Goal: Information Seeking & Learning: Learn about a topic

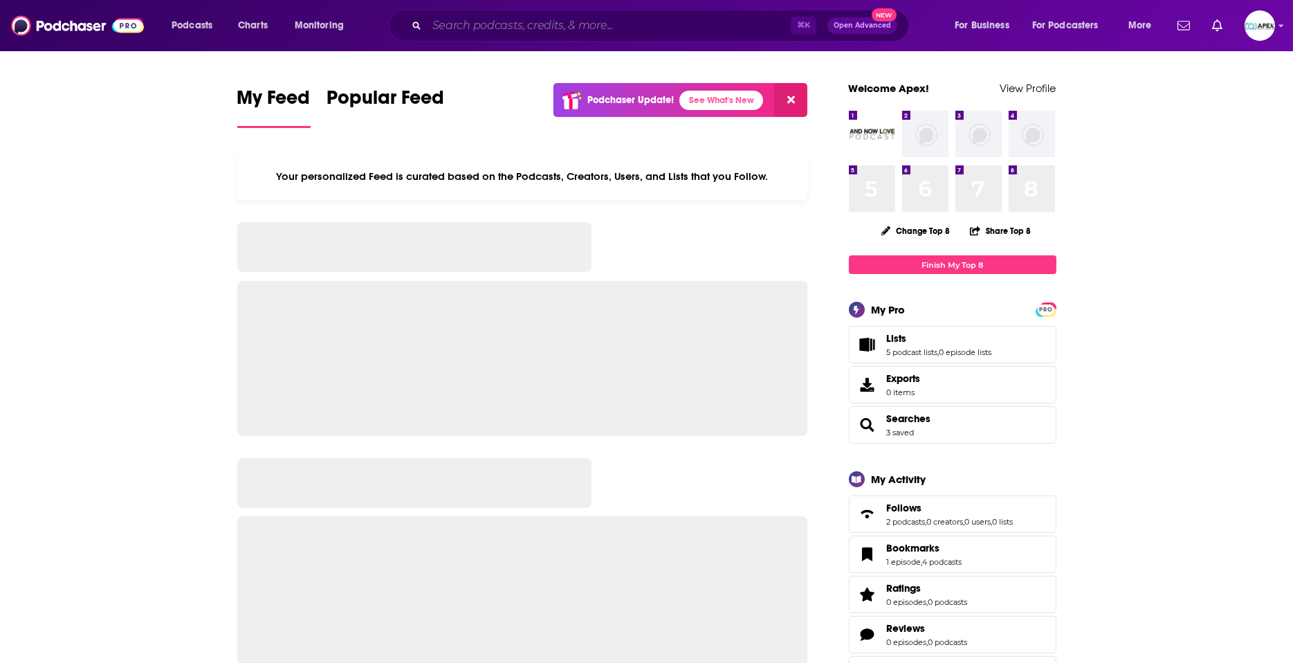
click at [539, 25] on input "Search podcasts, credits, & more..." at bounding box center [609, 26] width 364 height 22
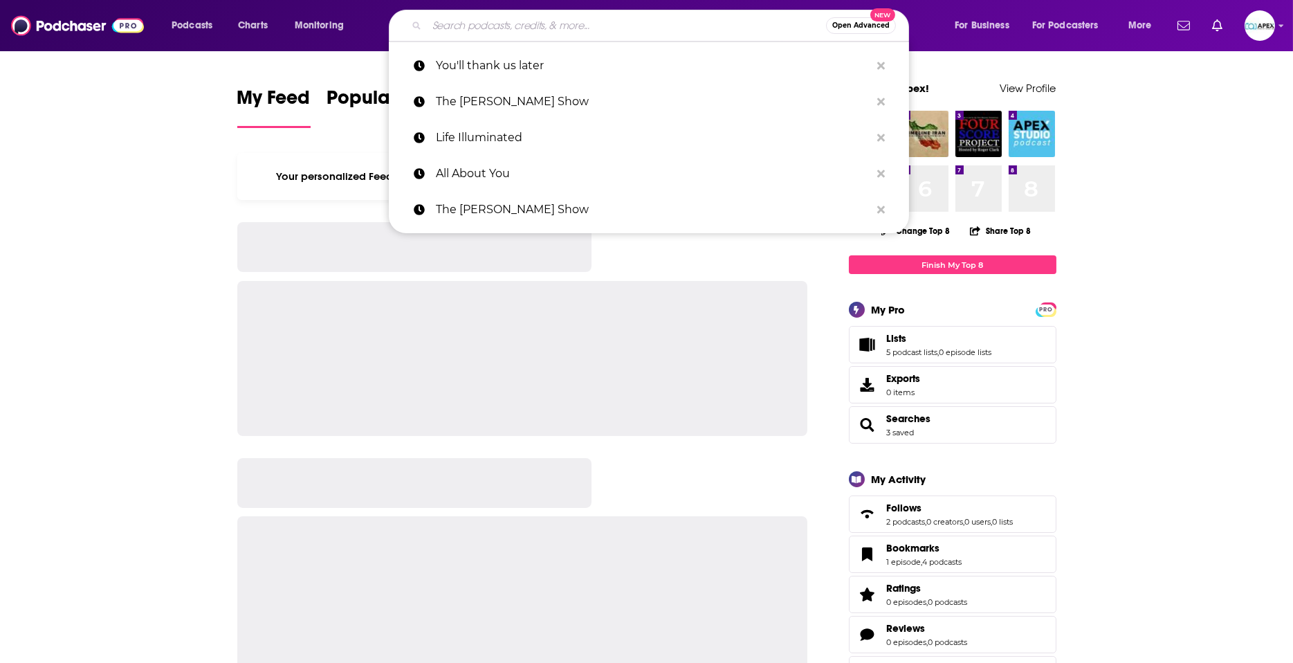
paste input "Pete vs Anxiety!!!!"
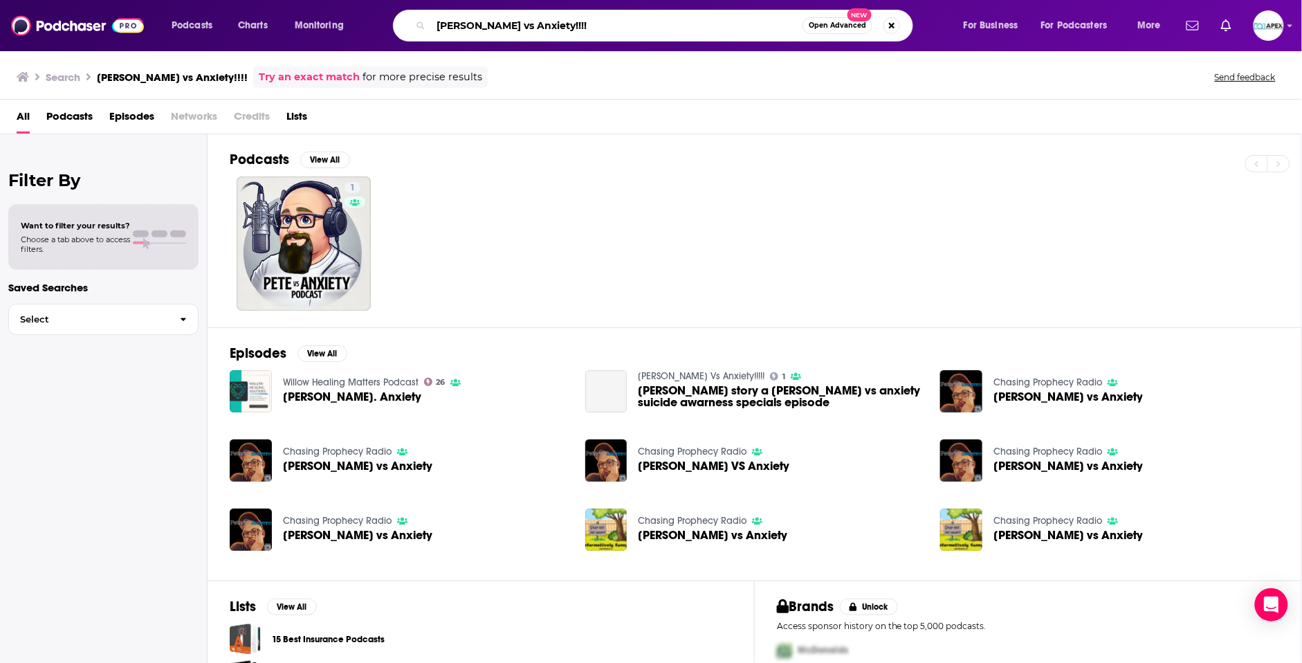
click at [477, 27] on input "Pete vs Anxiety!!!!" at bounding box center [616, 26] width 371 height 22
drag, startPoint x: 493, startPoint y: 35, endPoint x: 333, endPoint y: 24, distance: 160.1
click at [376, 35] on div "Podcasts Charts Monitoring Pete vs Anxiety!!!! Open Advanced New For Business F…" at bounding box center [668, 26] width 1012 height 32
paste input "Fearlessly Becoming"
paste input "Search podcasts, credits, & more..."
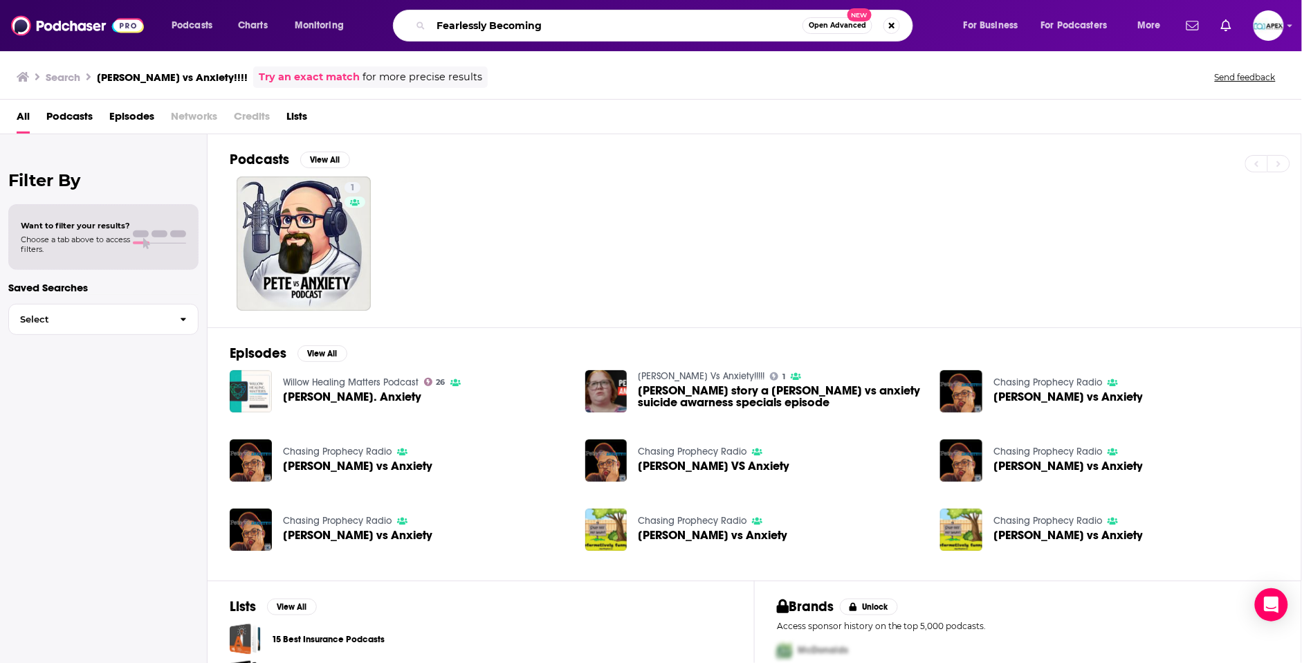
type input "Fearlessly Becoming"
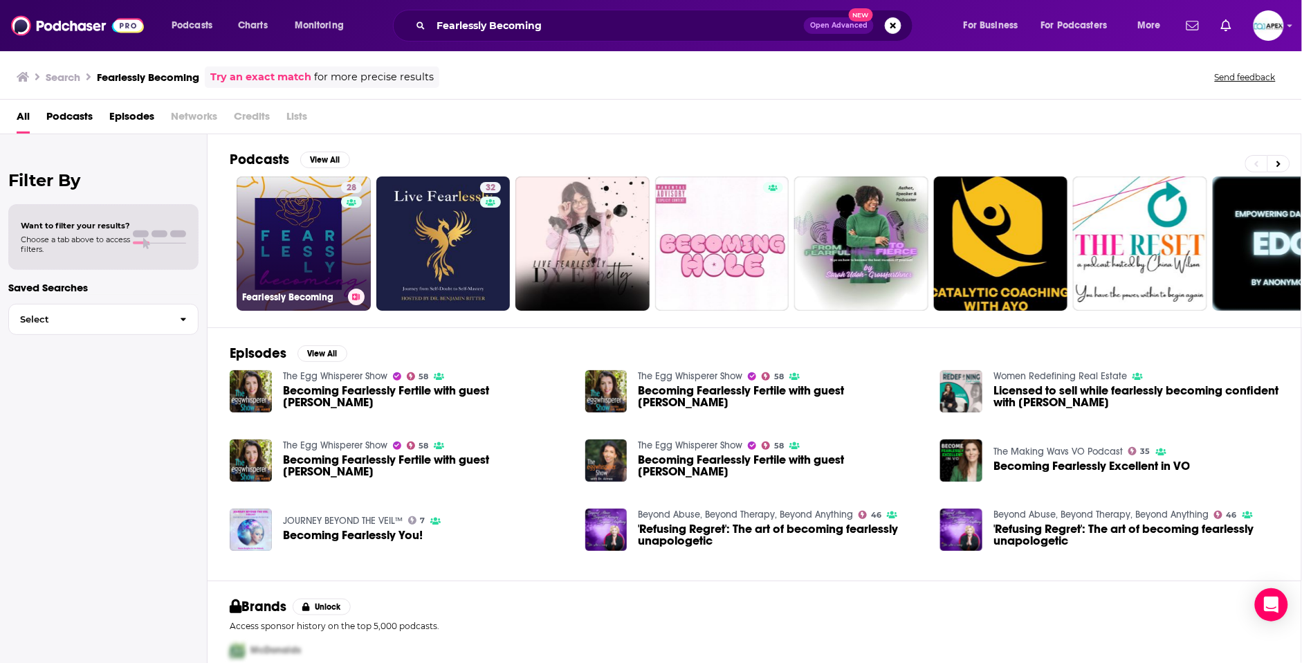
click at [309, 236] on link "28 Fearlessly Becoming" at bounding box center [304, 243] width 134 height 134
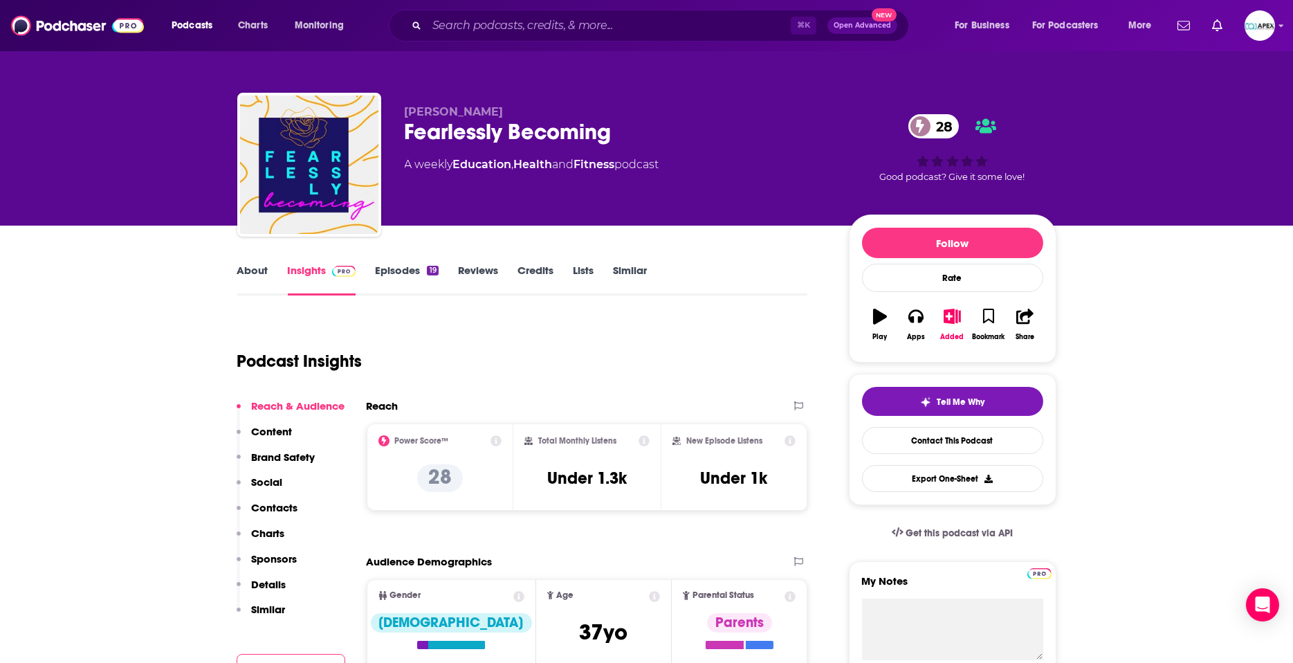
click at [405, 264] on link "Episodes 19" at bounding box center [406, 280] width 63 height 32
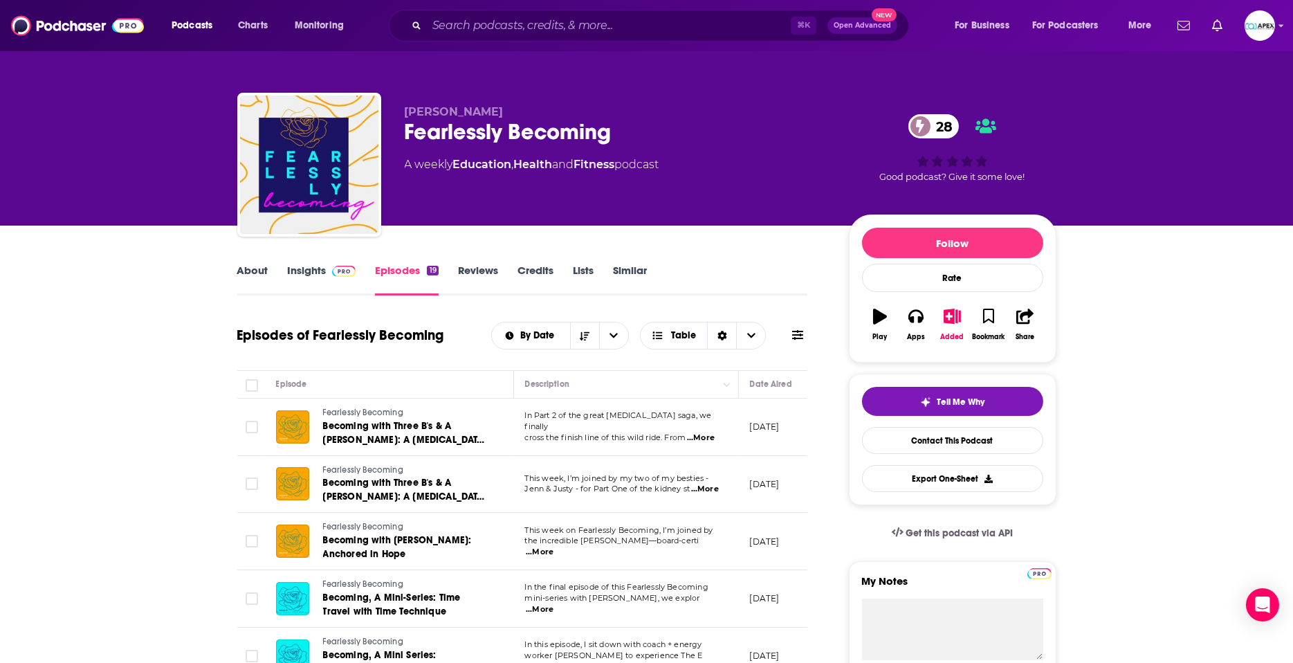
click at [258, 275] on link "About" at bounding box center [252, 280] width 31 height 32
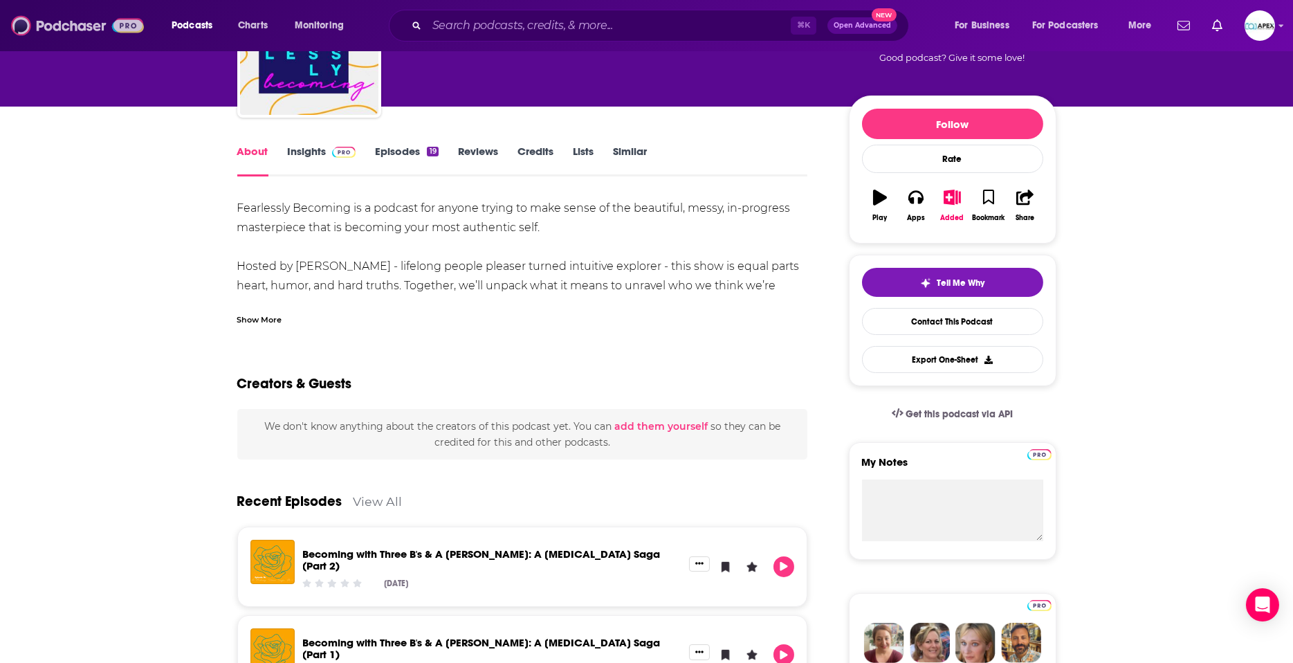
scroll to position [157, 0]
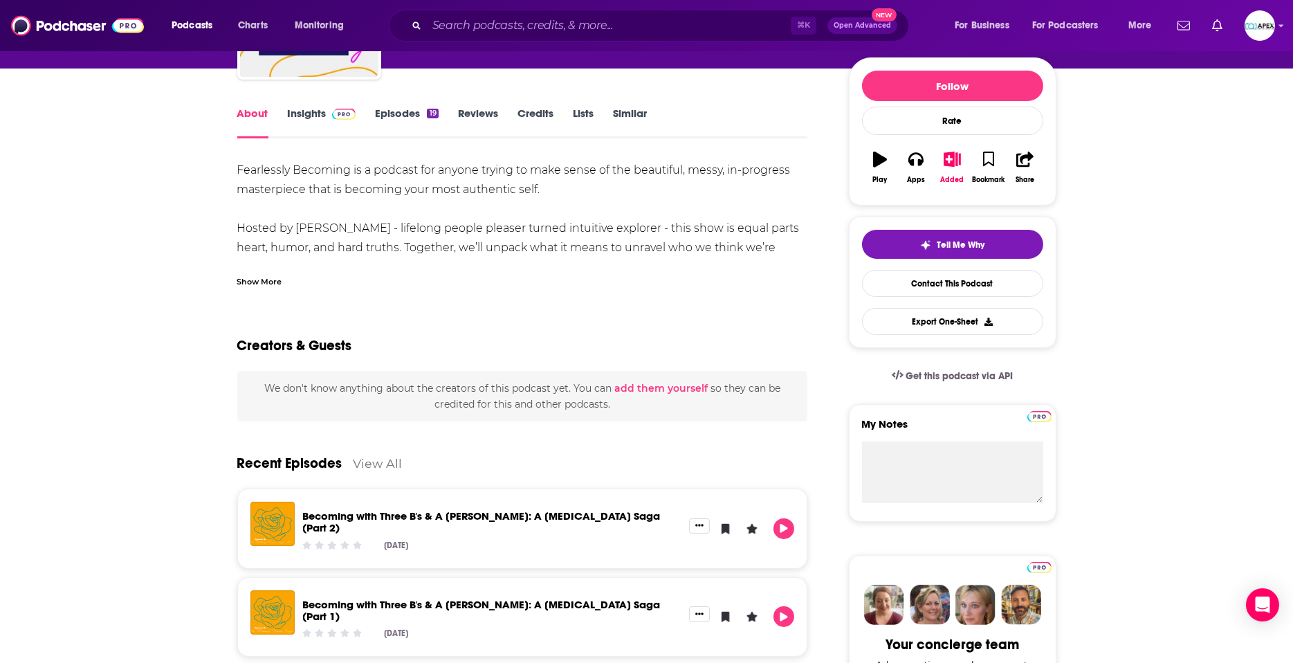
click at [255, 279] on div "Show More" at bounding box center [259, 280] width 45 height 13
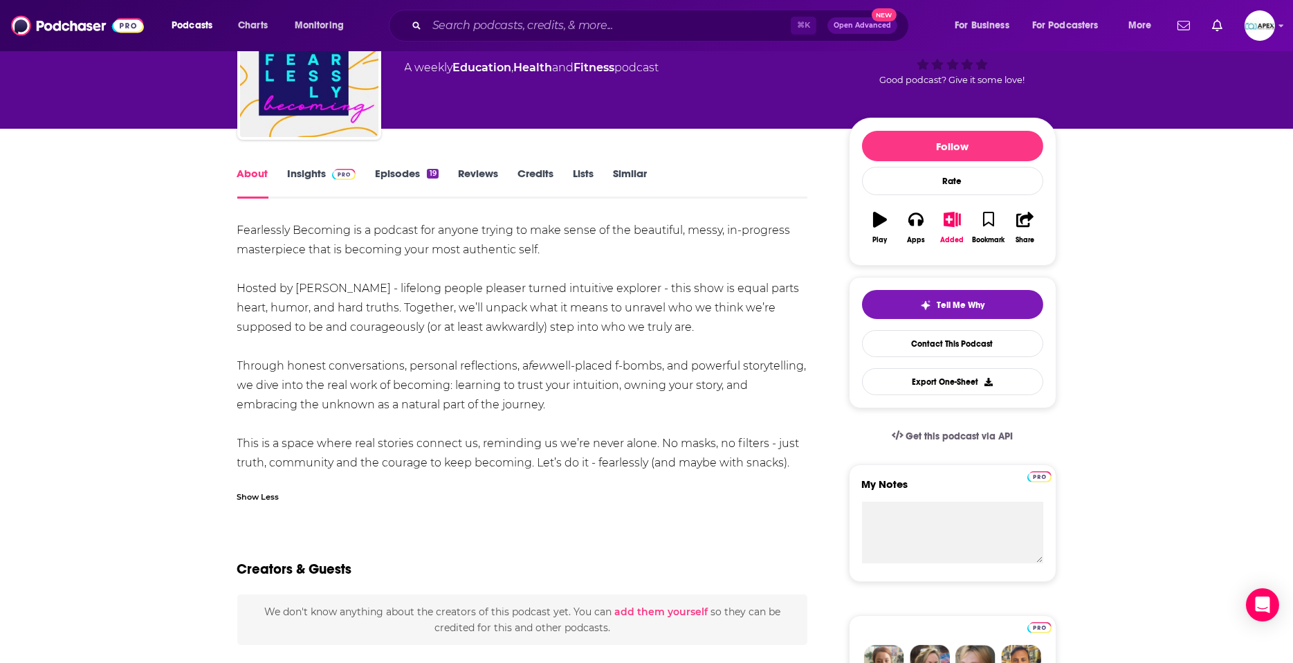
scroll to position [0, 0]
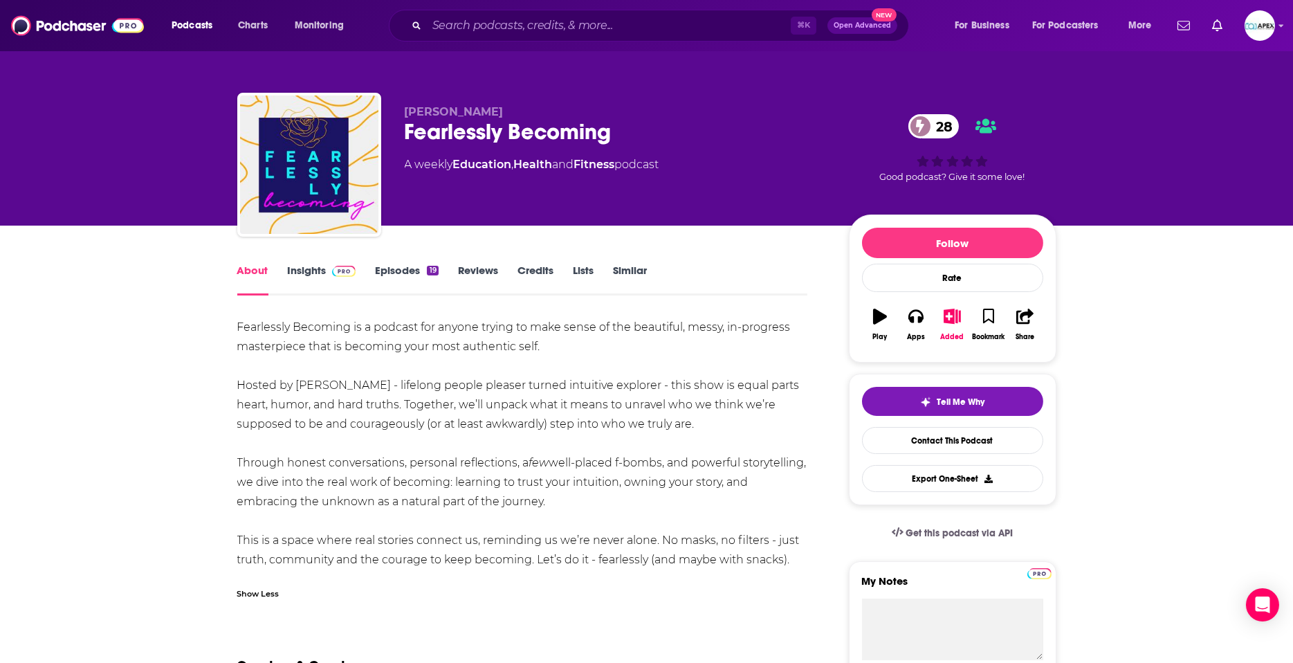
click at [302, 271] on link "Insights" at bounding box center [322, 280] width 68 height 32
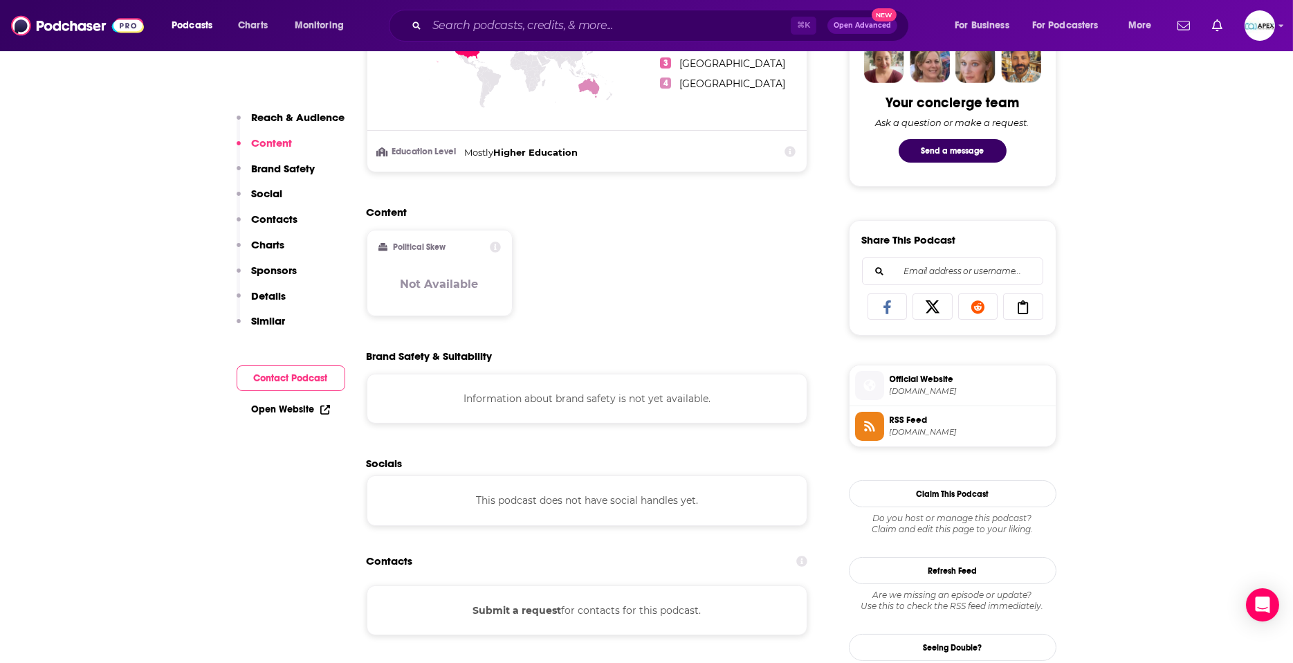
scroll to position [701, 0]
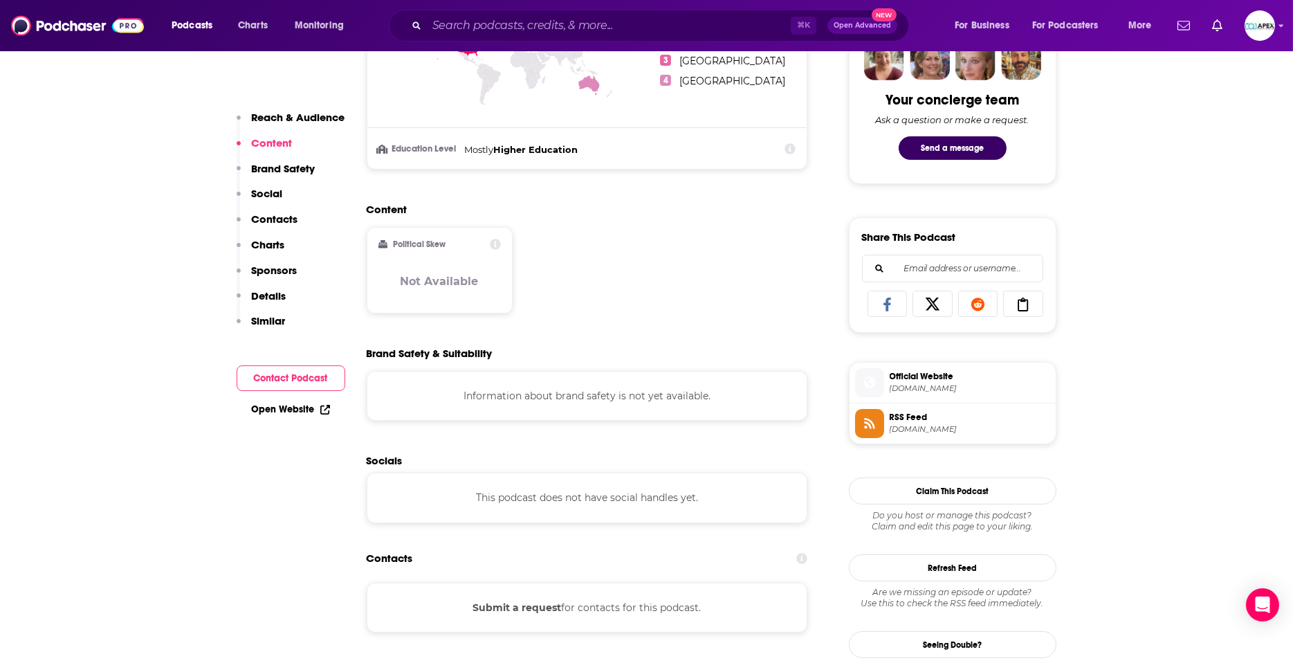
click at [930, 387] on span "rss.com" at bounding box center [970, 388] width 160 height 10
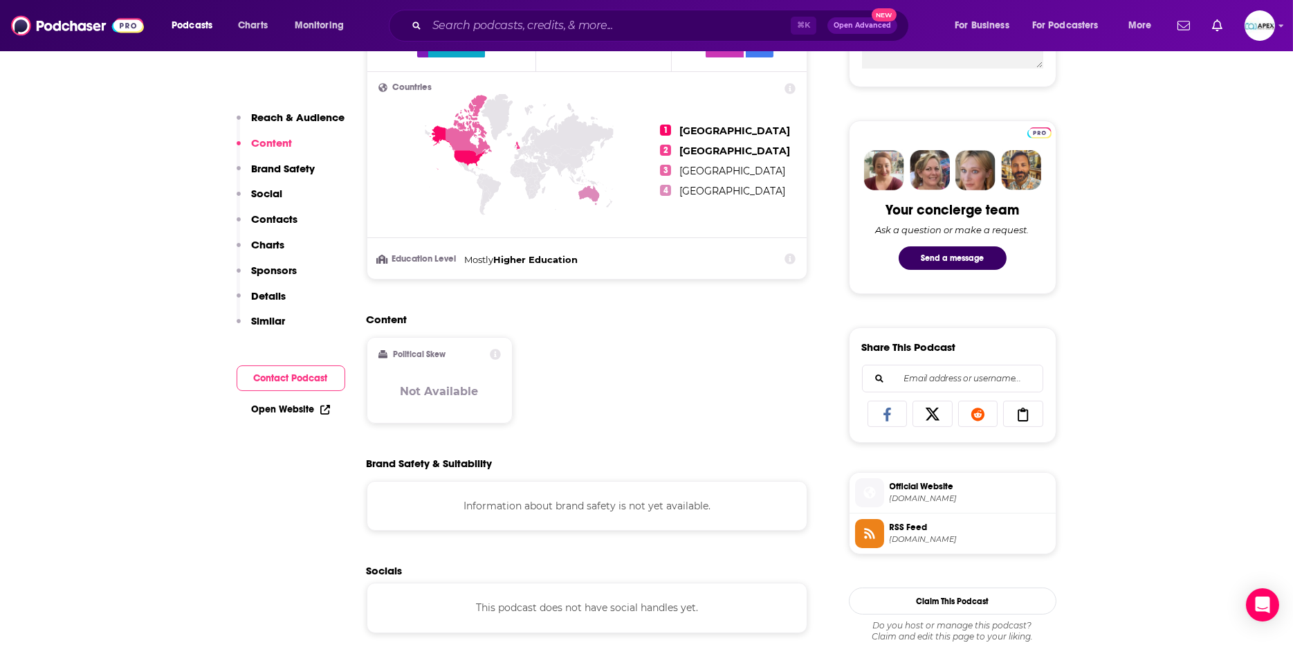
scroll to position [424, 0]
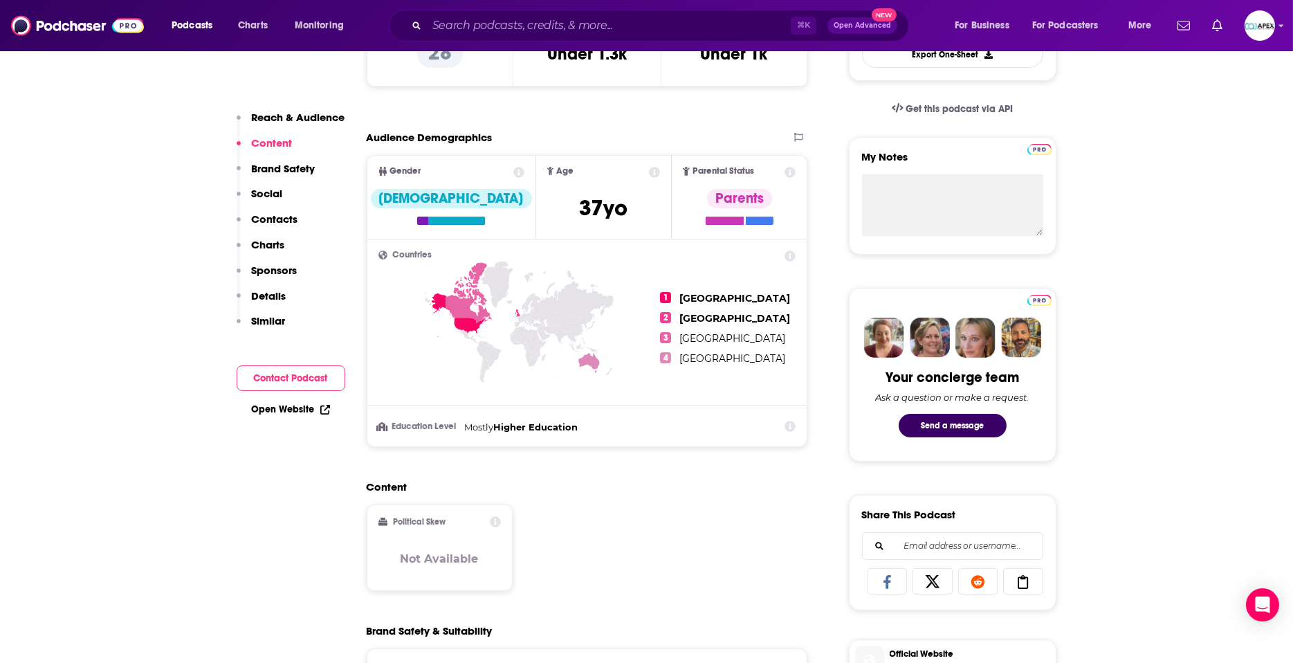
click at [276, 196] on p "Social" at bounding box center [267, 193] width 31 height 13
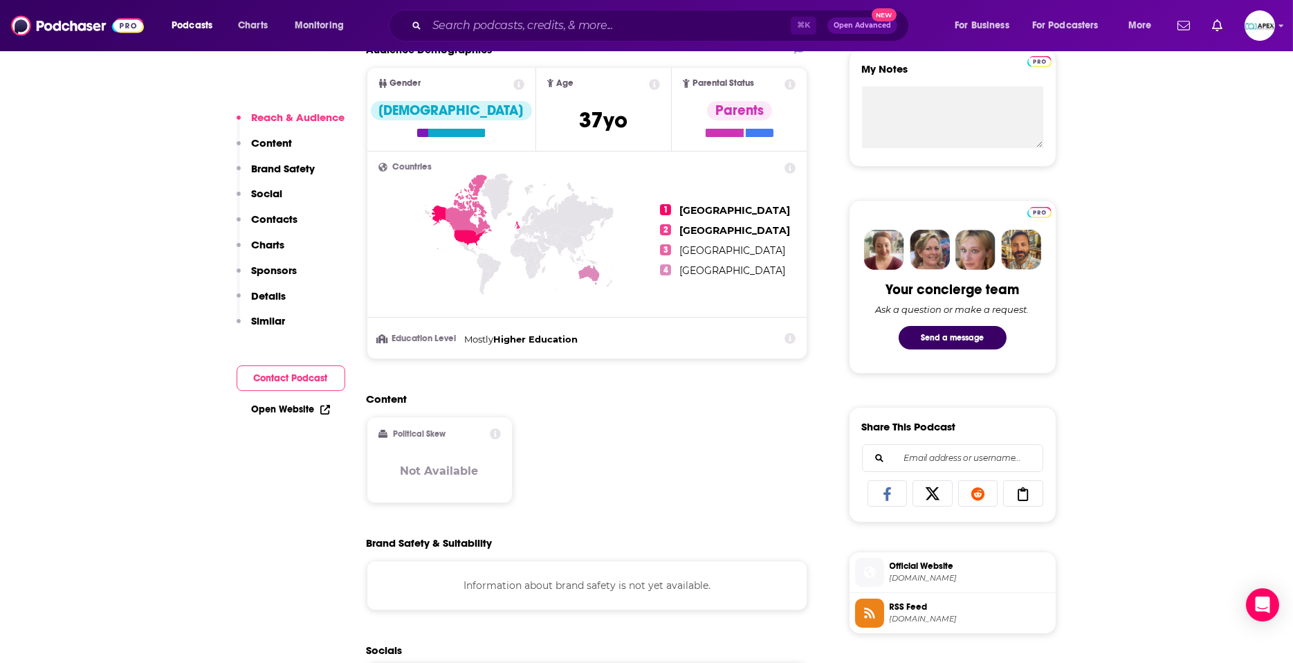
scroll to position [544, 0]
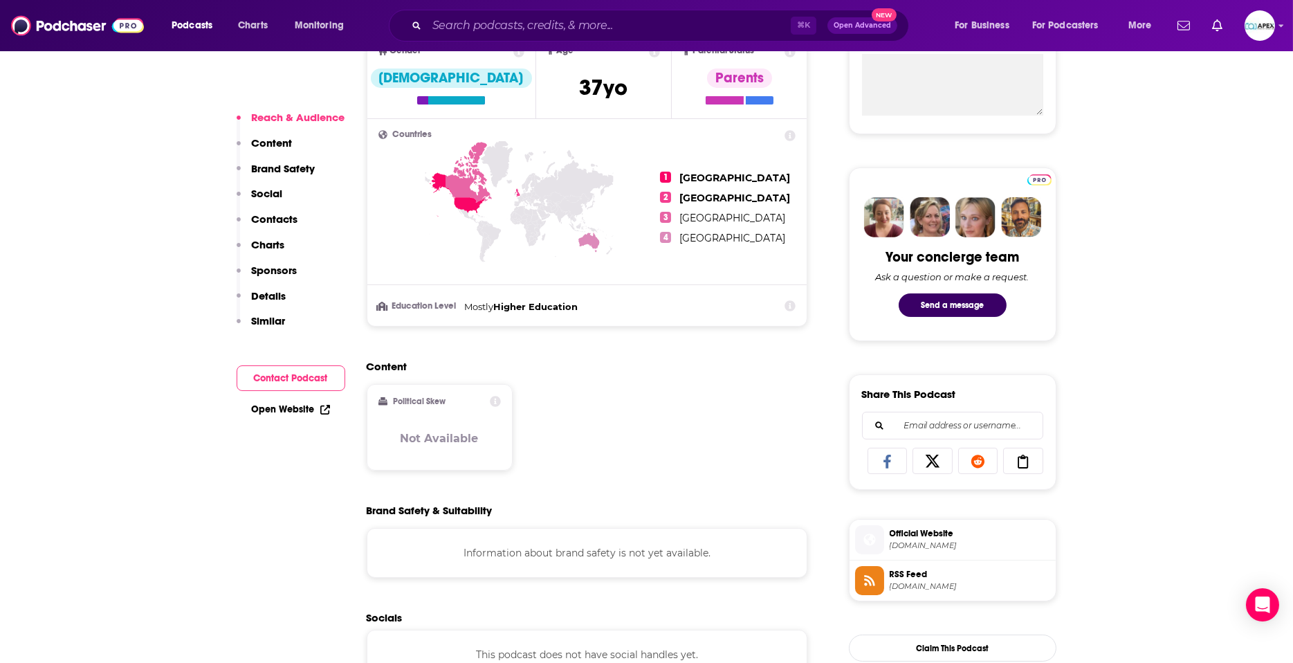
click at [934, 590] on span "media.rss.com" at bounding box center [970, 586] width 160 height 10
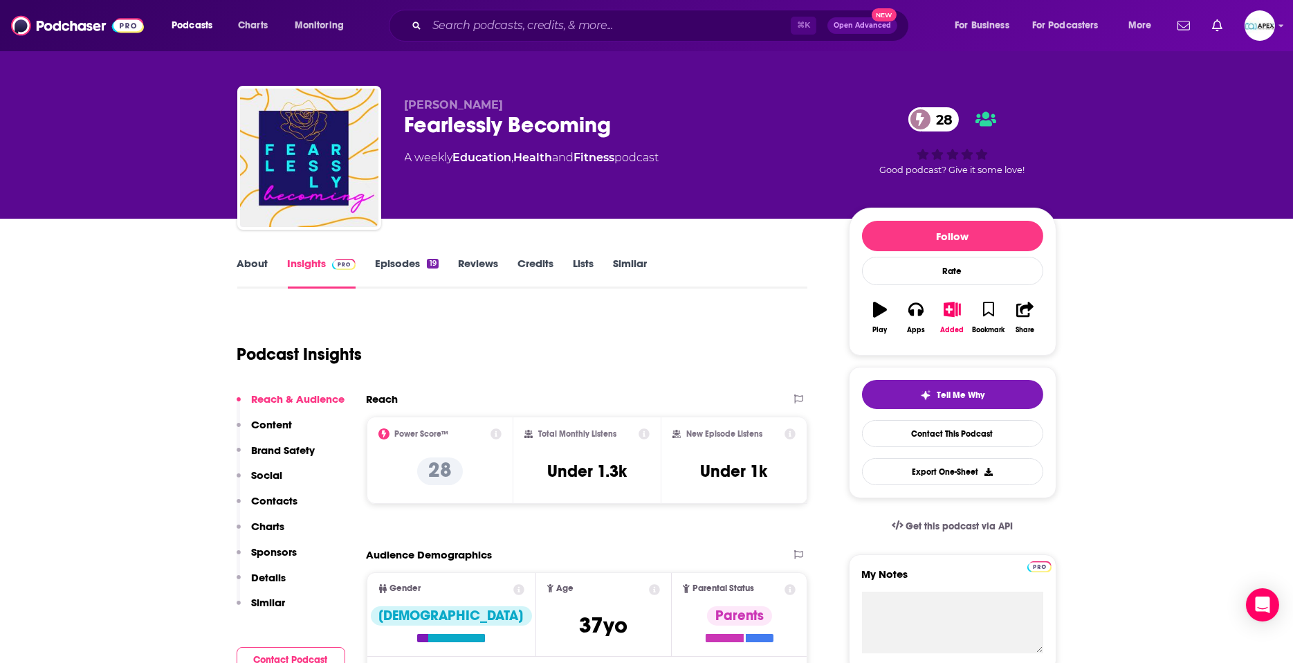
scroll to position [8, 0]
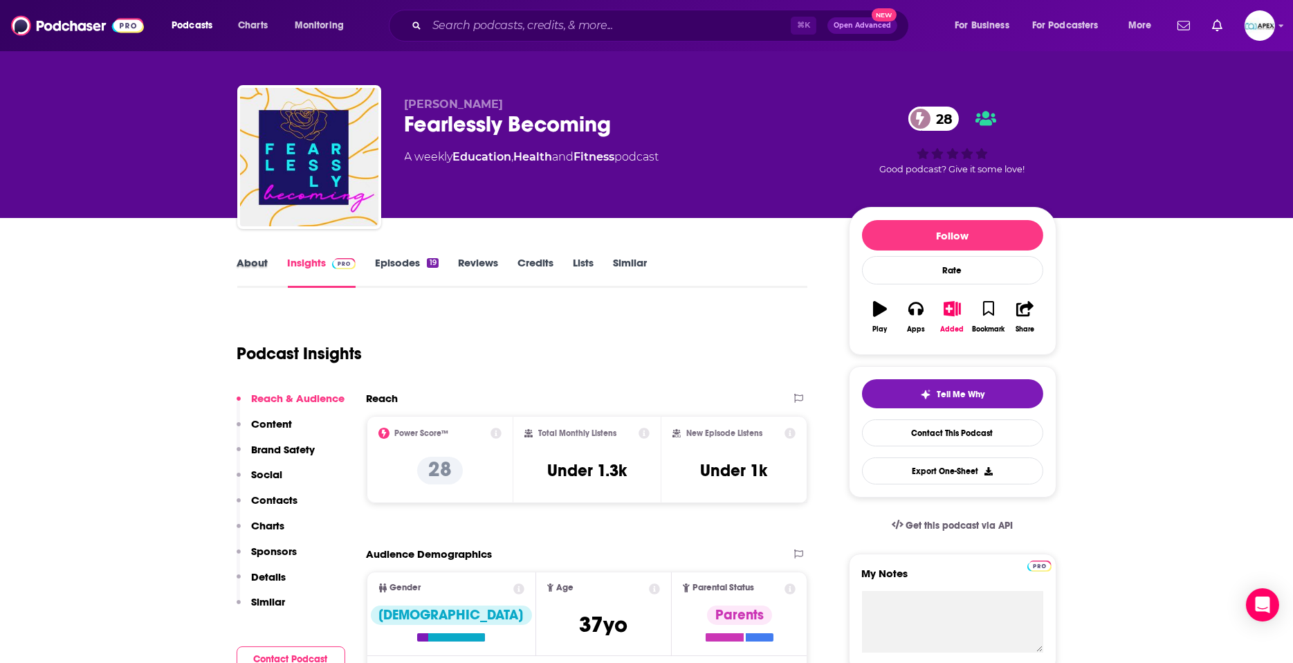
click at [270, 261] on div "About" at bounding box center [262, 272] width 51 height 32
click at [240, 261] on link "About" at bounding box center [252, 272] width 31 height 32
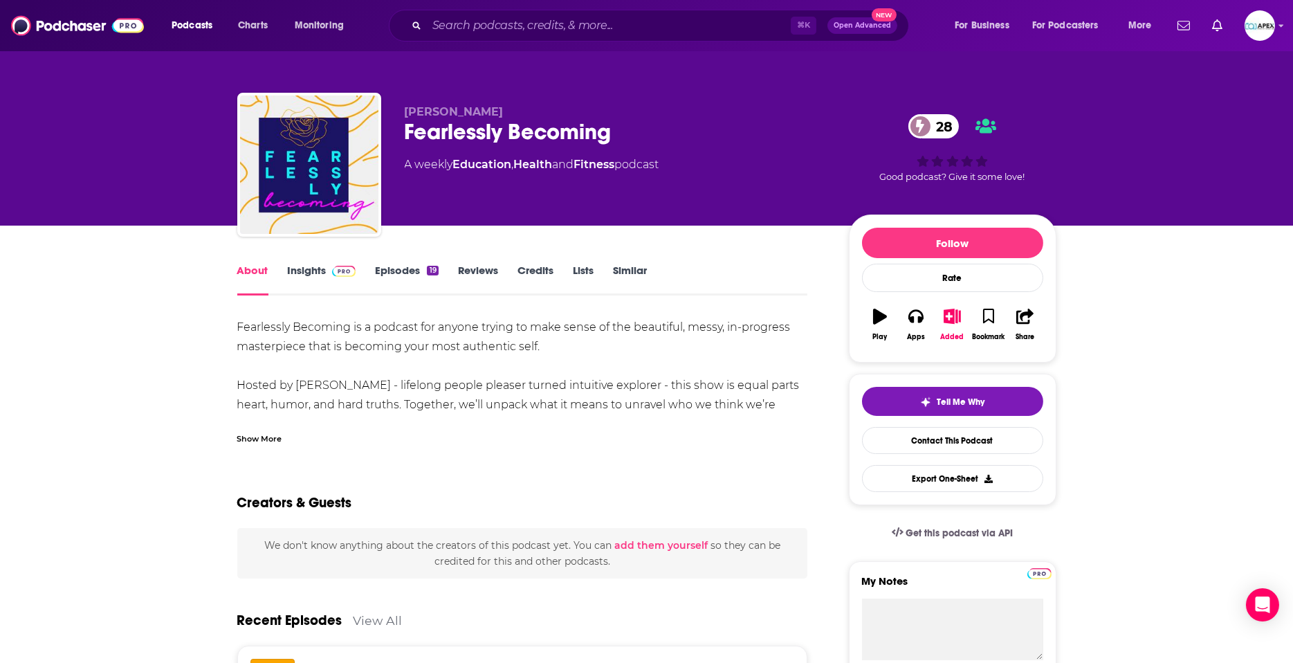
drag, startPoint x: 504, startPoint y: 109, endPoint x: 403, endPoint y: 110, distance: 101.0
click at [403, 110] on div "Stephanie Merritt Fearlessly Becoming 28 A weekly Education , Health and Fitnes…" at bounding box center [646, 167] width 819 height 149
copy span "Stephanie Merritt"
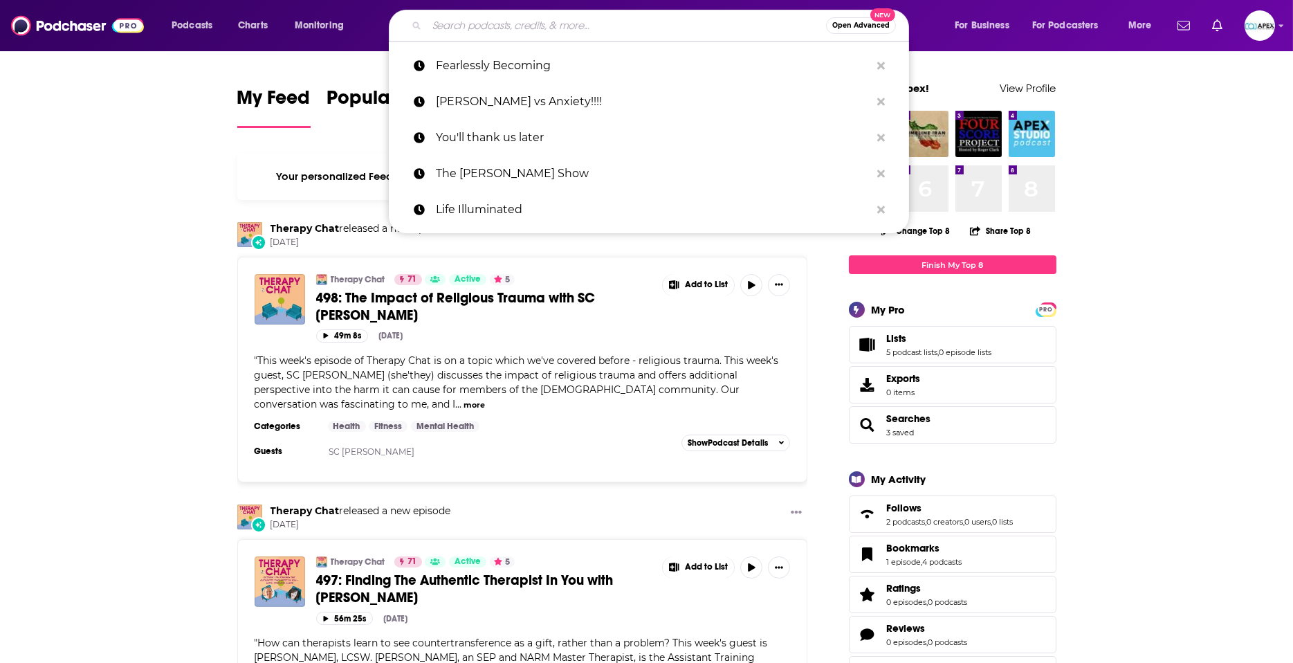
click at [538, 21] on input "Search podcasts, credits, & more..." at bounding box center [626, 26] width 399 height 22
paste input "Heartbreak to Happiness"
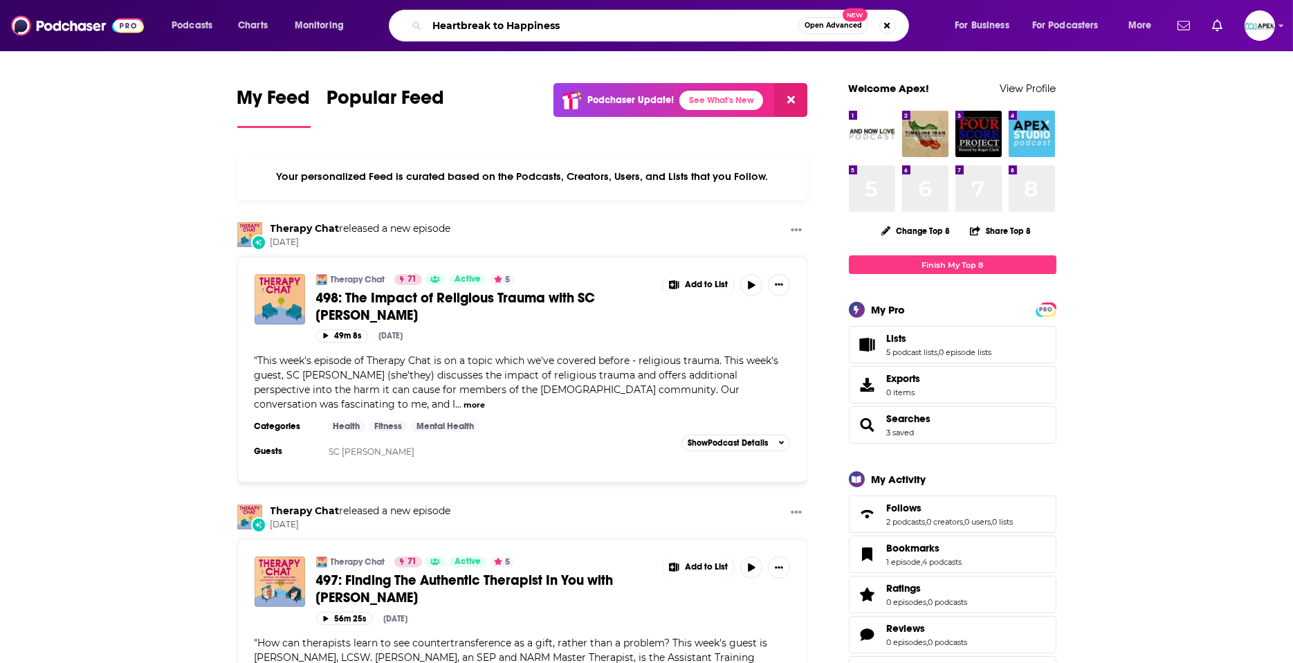
type input "Heartbreak to Happiness"
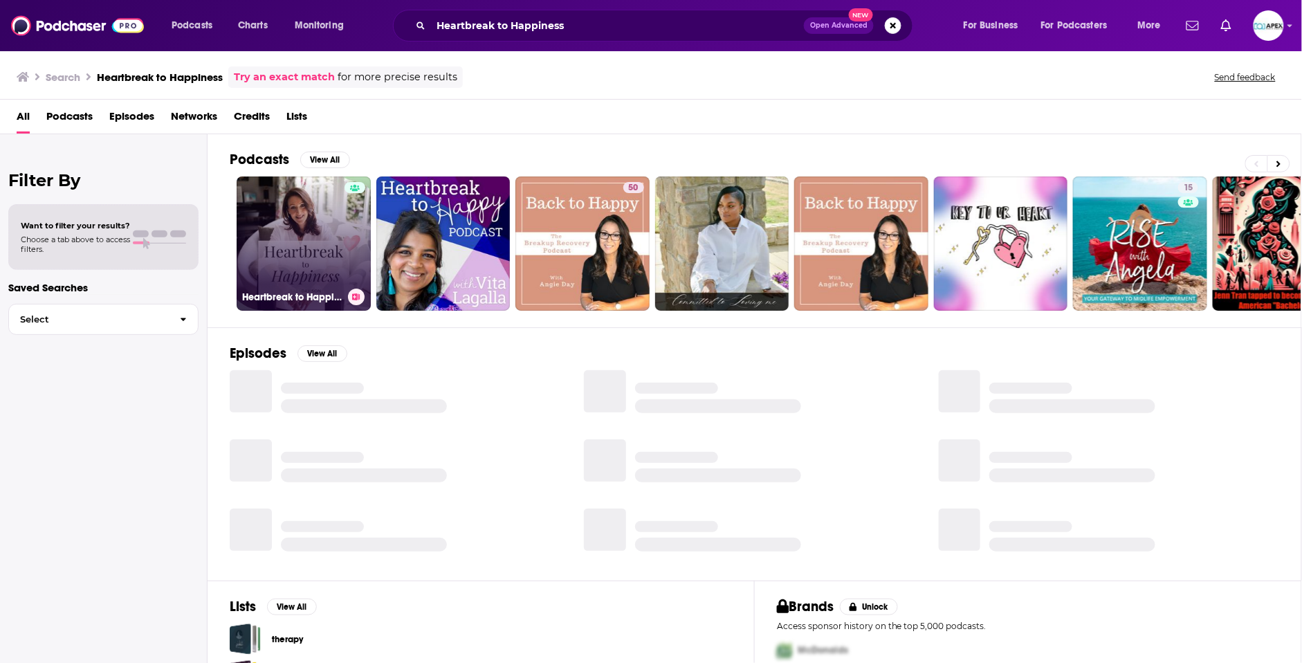
click at [265, 275] on link "Heartbreak to Happiness" at bounding box center [304, 243] width 134 height 134
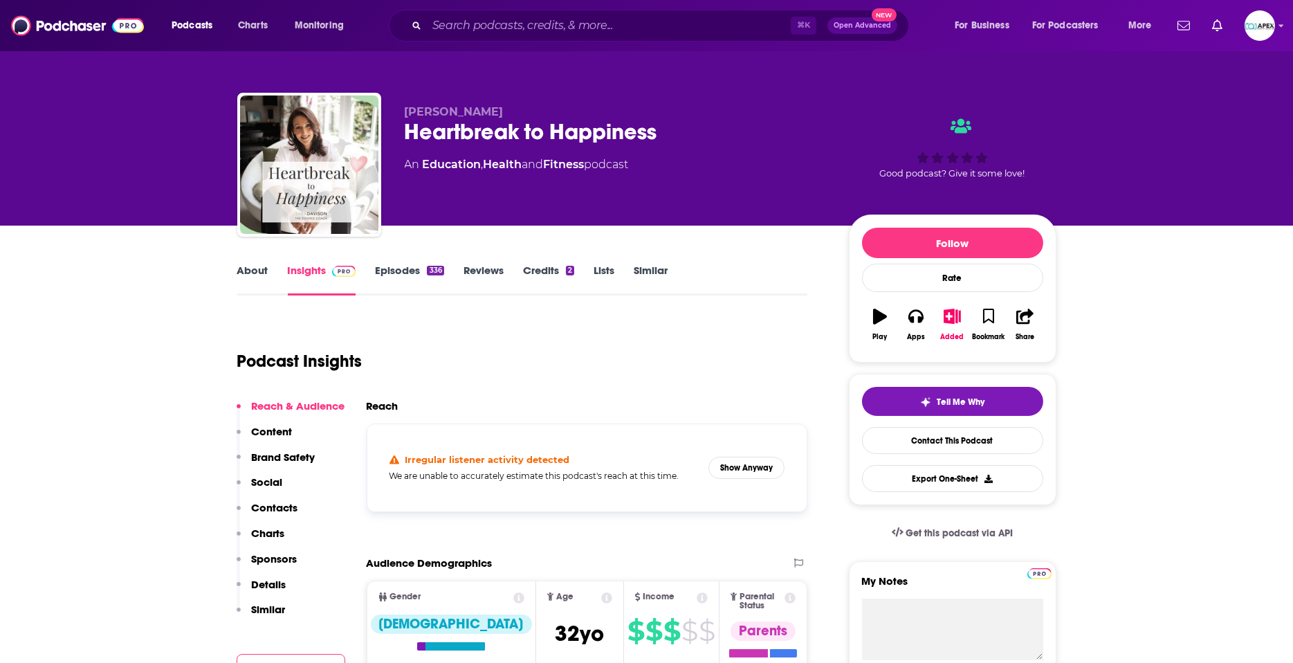
click at [244, 272] on link "About" at bounding box center [252, 280] width 31 height 32
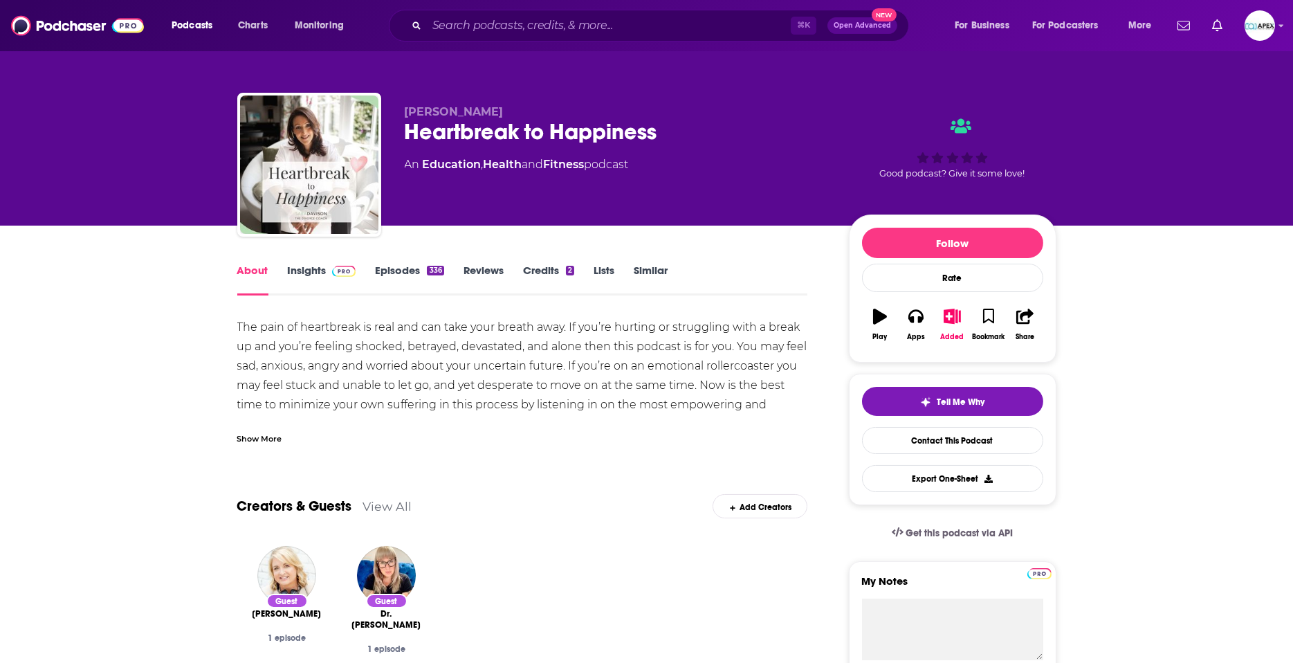
click at [389, 265] on link "Episodes 336" at bounding box center [409, 280] width 68 height 32
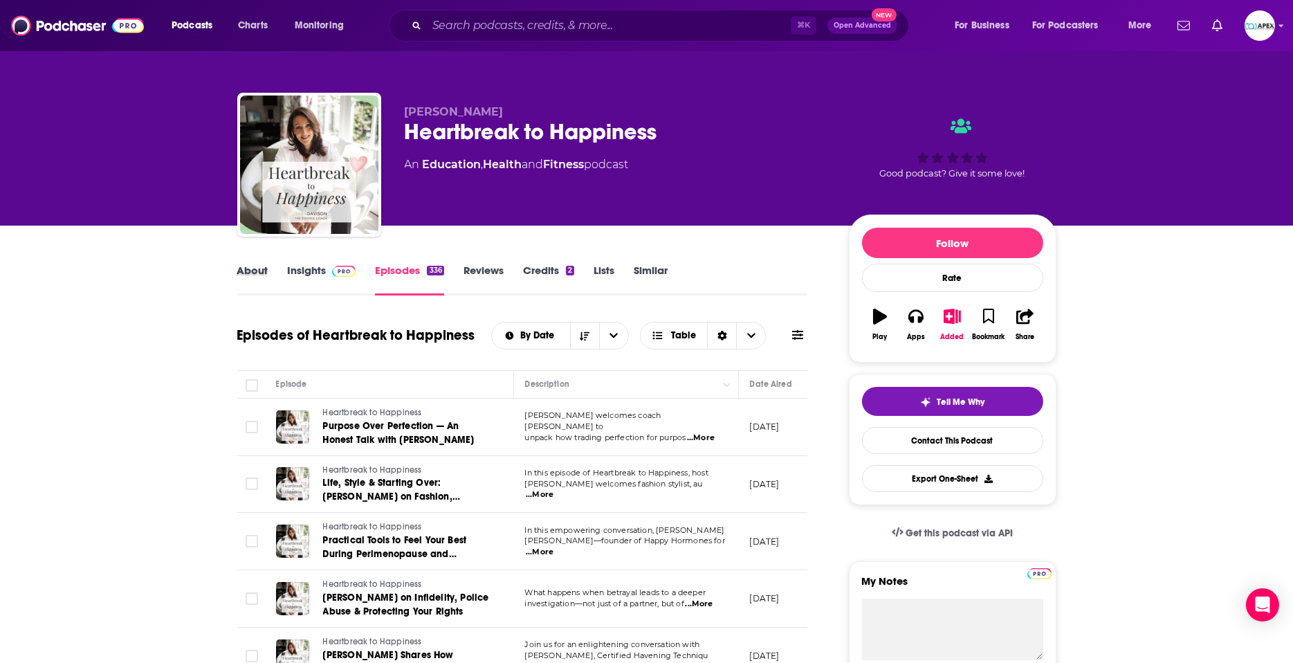
click at [268, 276] on div "About" at bounding box center [262, 280] width 51 height 32
click at [250, 274] on link "About" at bounding box center [252, 280] width 31 height 32
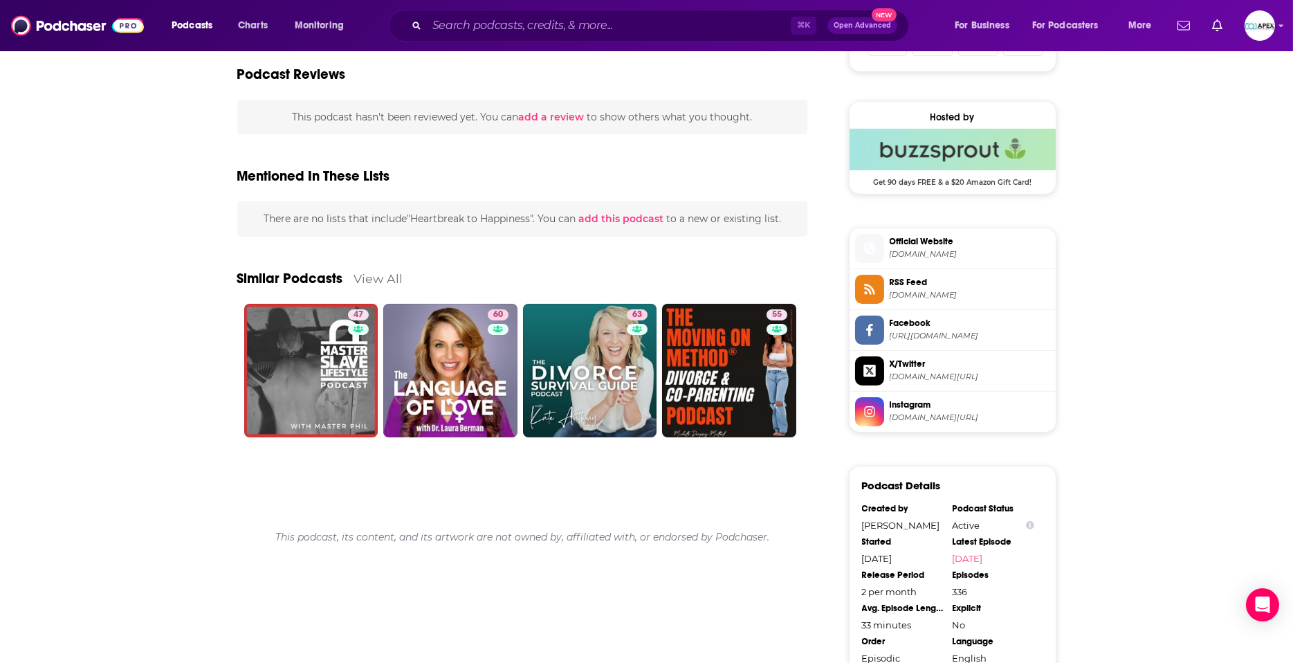
scroll to position [1054, 0]
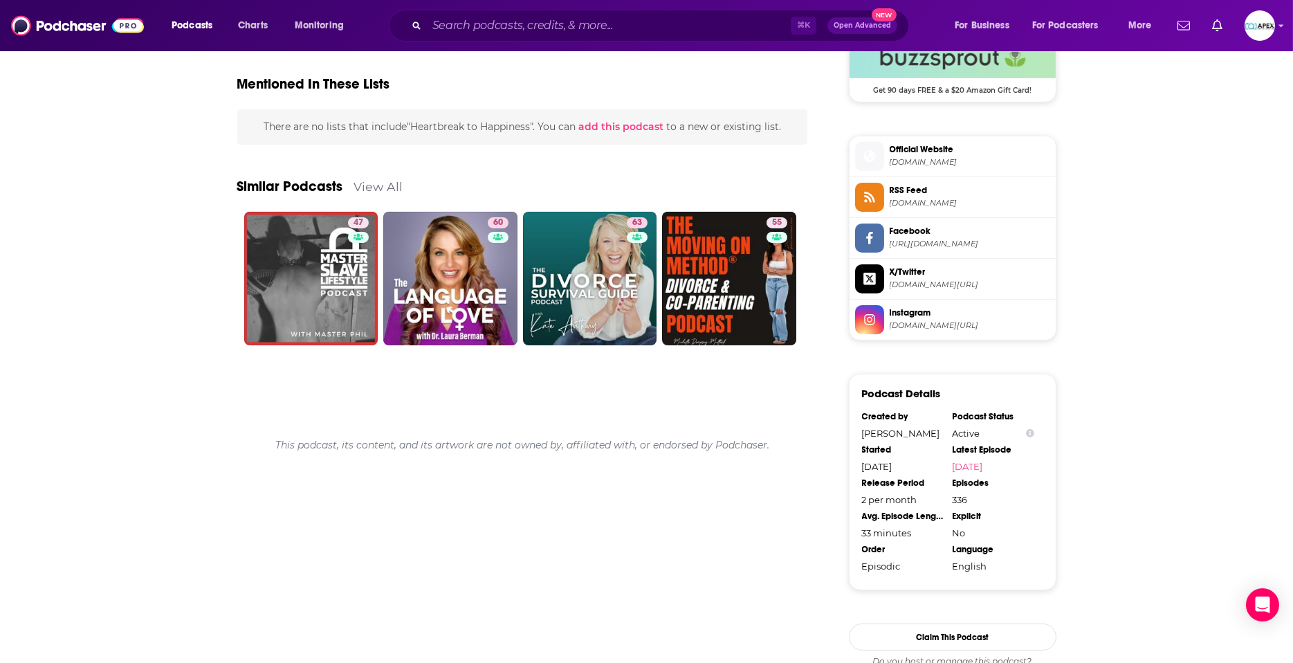
click at [378, 187] on link "View All" at bounding box center [378, 186] width 49 height 15
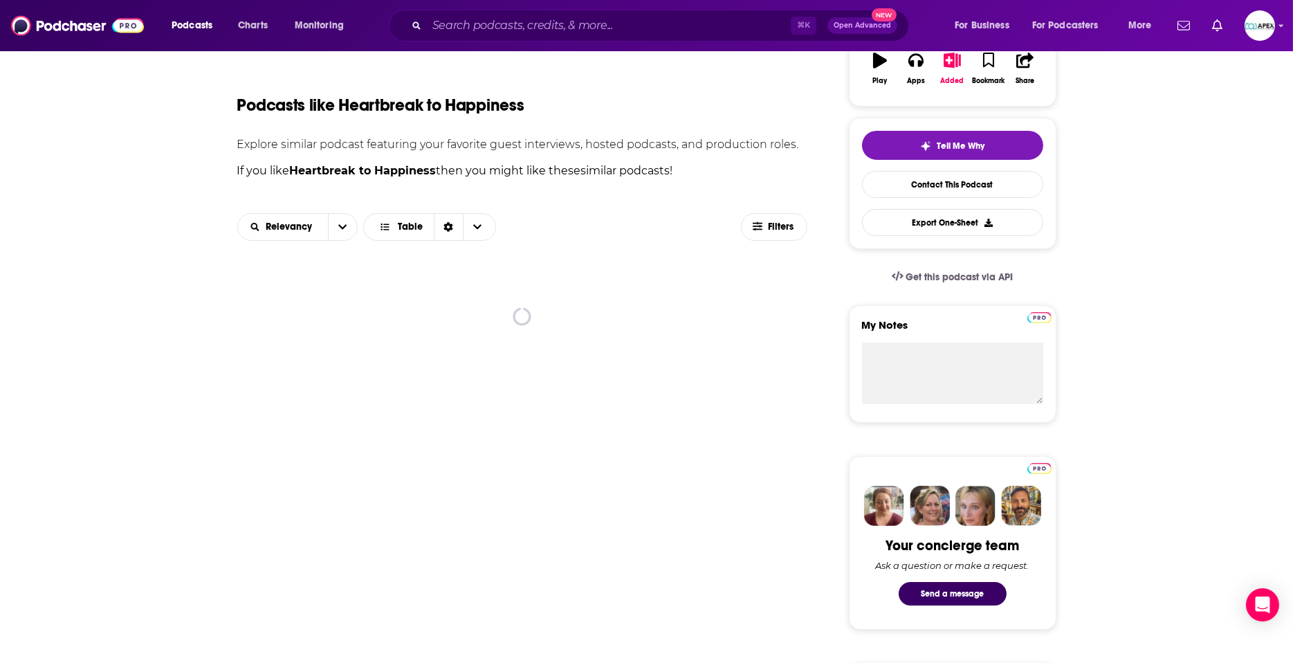
scroll to position [260, 0]
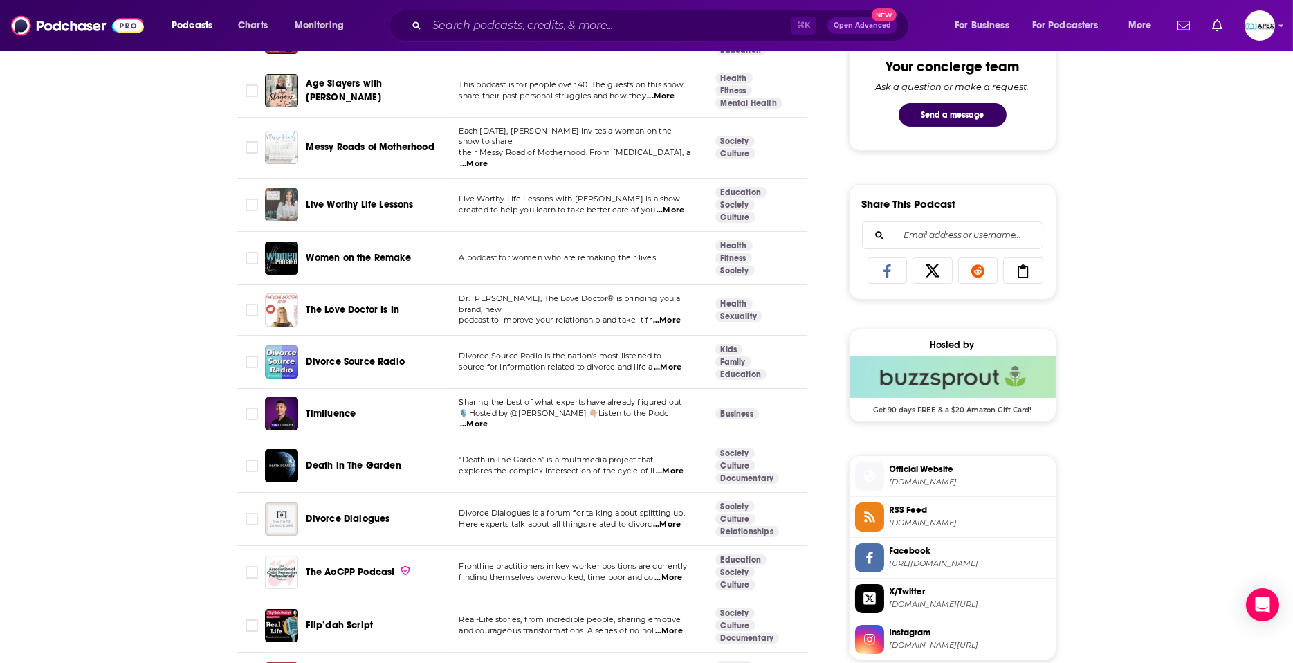
scroll to position [737, 0]
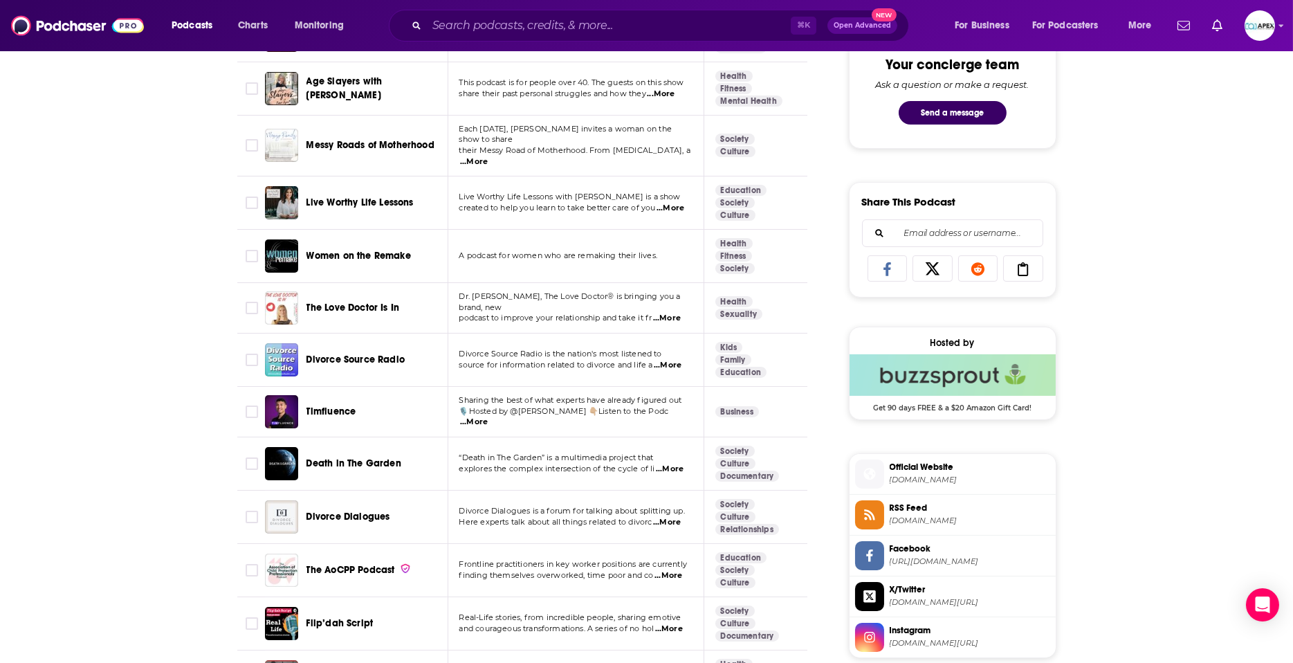
click at [678, 464] on span "...More" at bounding box center [670, 469] width 28 height 11
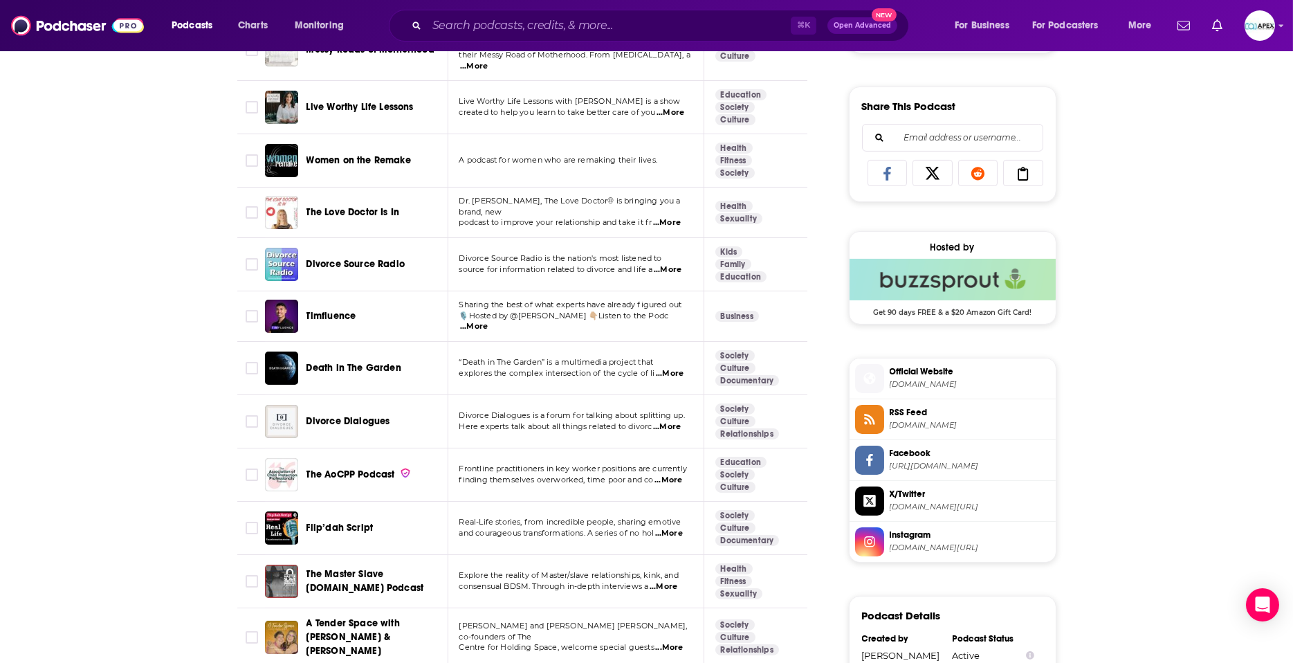
scroll to position [0, 0]
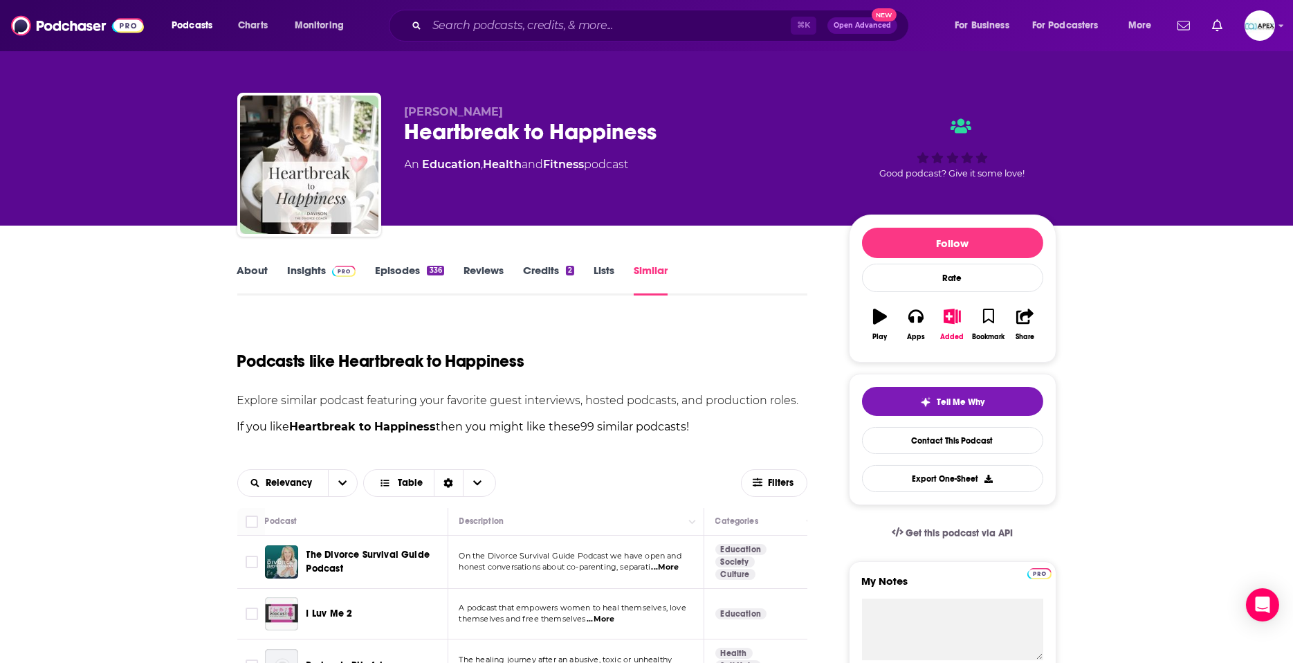
click at [259, 279] on link "About" at bounding box center [252, 280] width 31 height 32
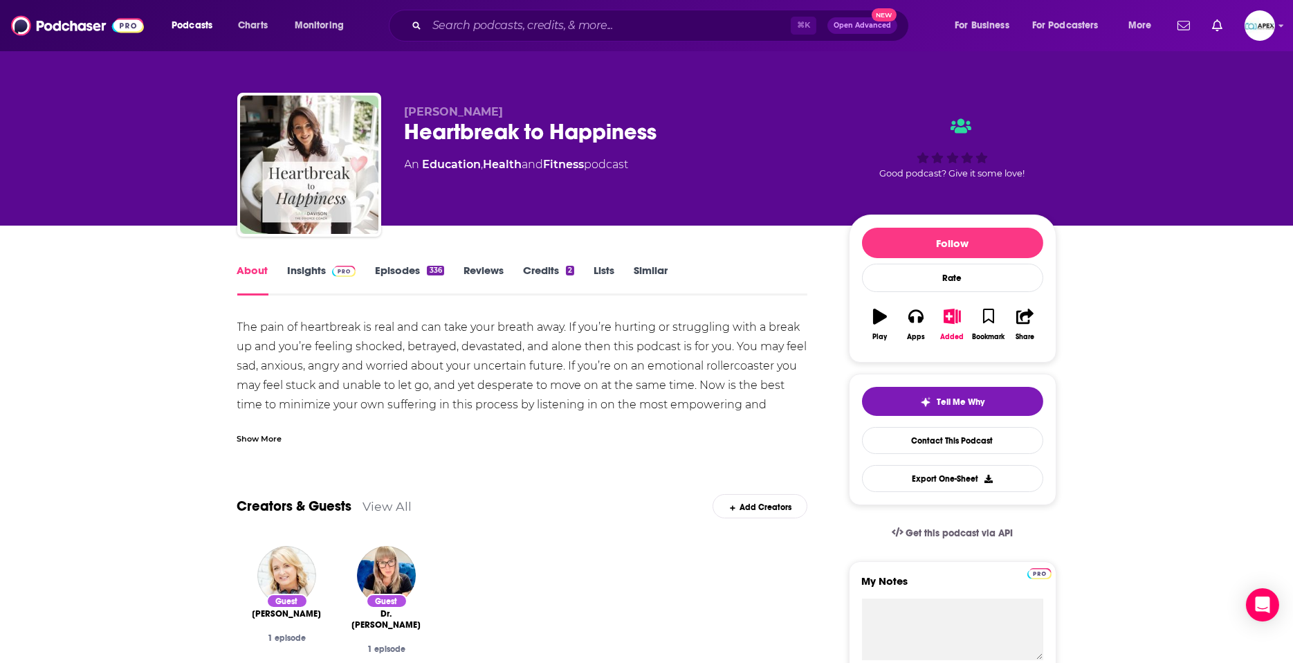
click at [407, 273] on link "Episodes 336" at bounding box center [409, 280] width 68 height 32
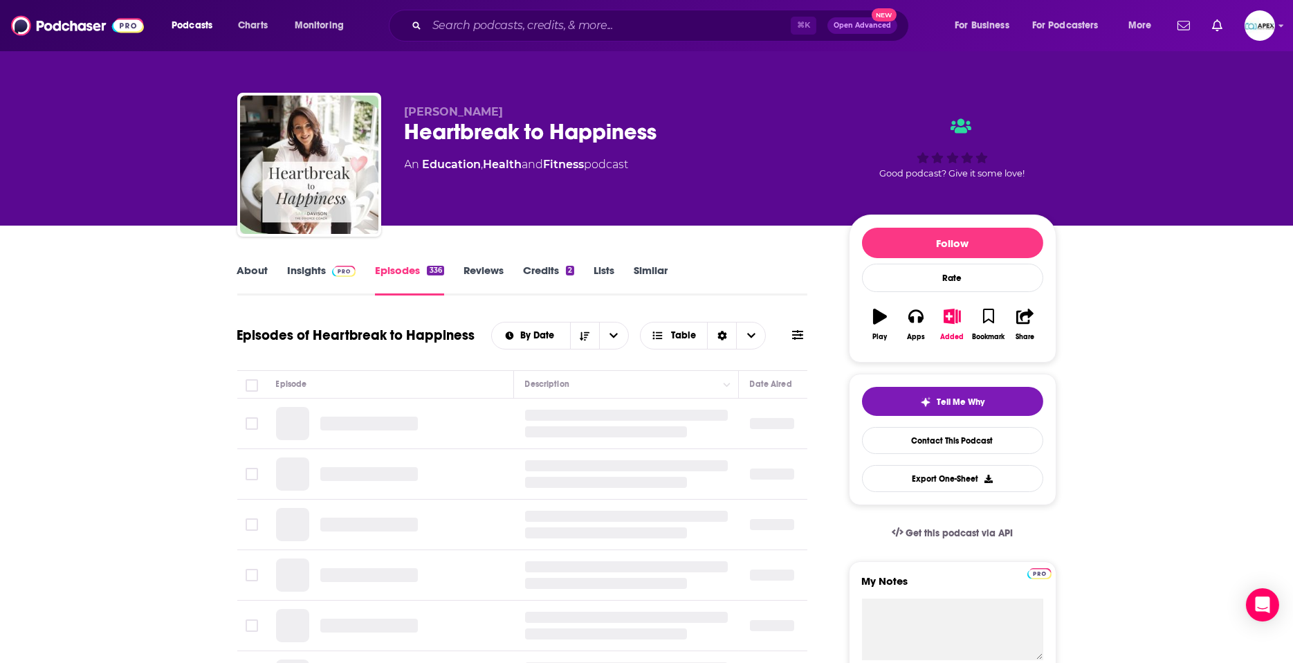
click at [294, 274] on link "Insights" at bounding box center [322, 280] width 68 height 32
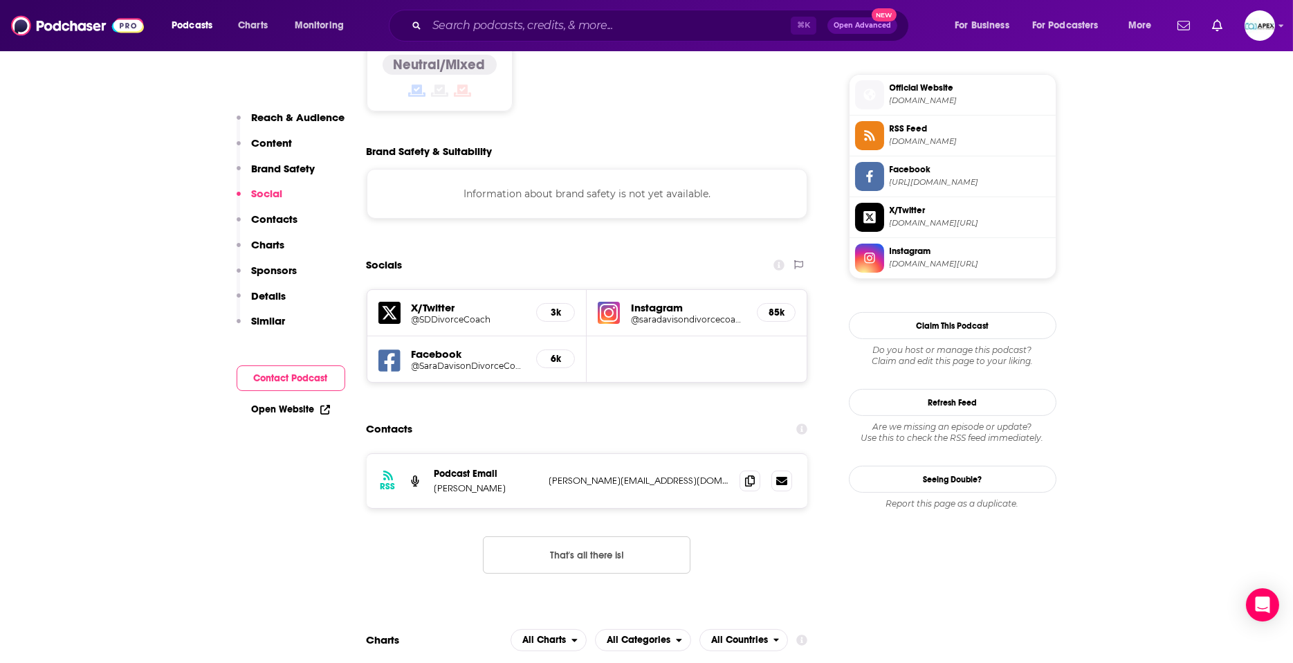
scroll to position [1178, 0]
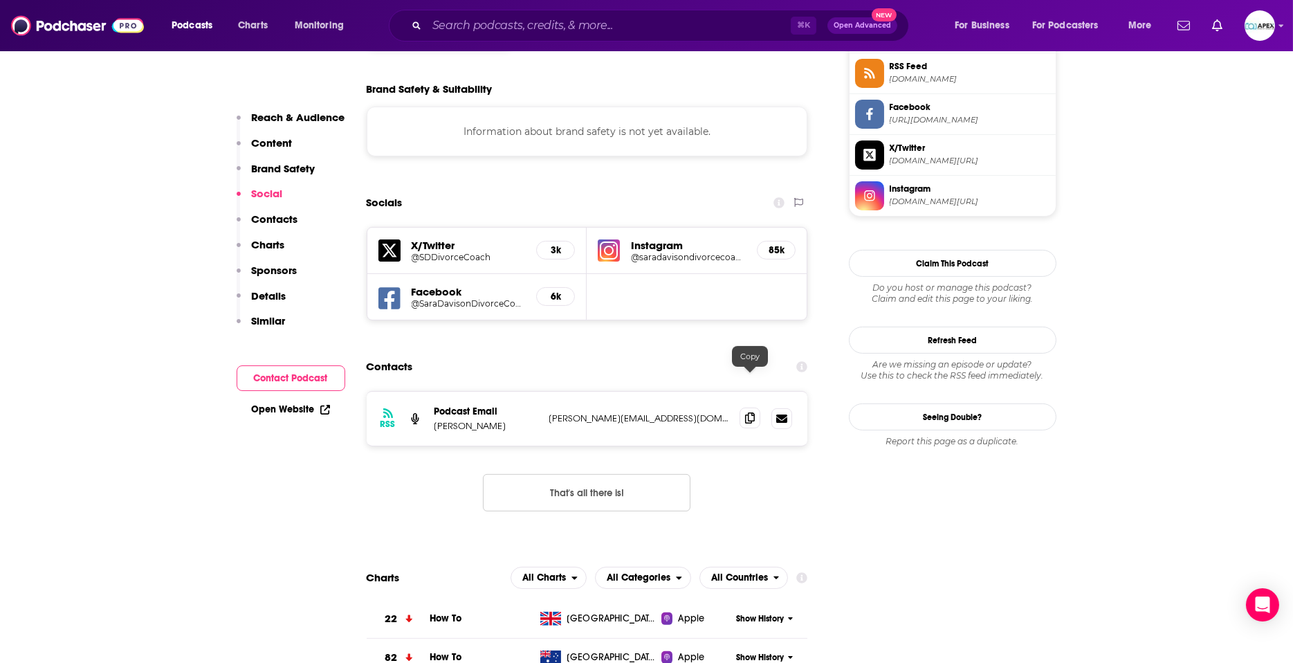
click at [746, 412] on icon at bounding box center [750, 417] width 10 height 11
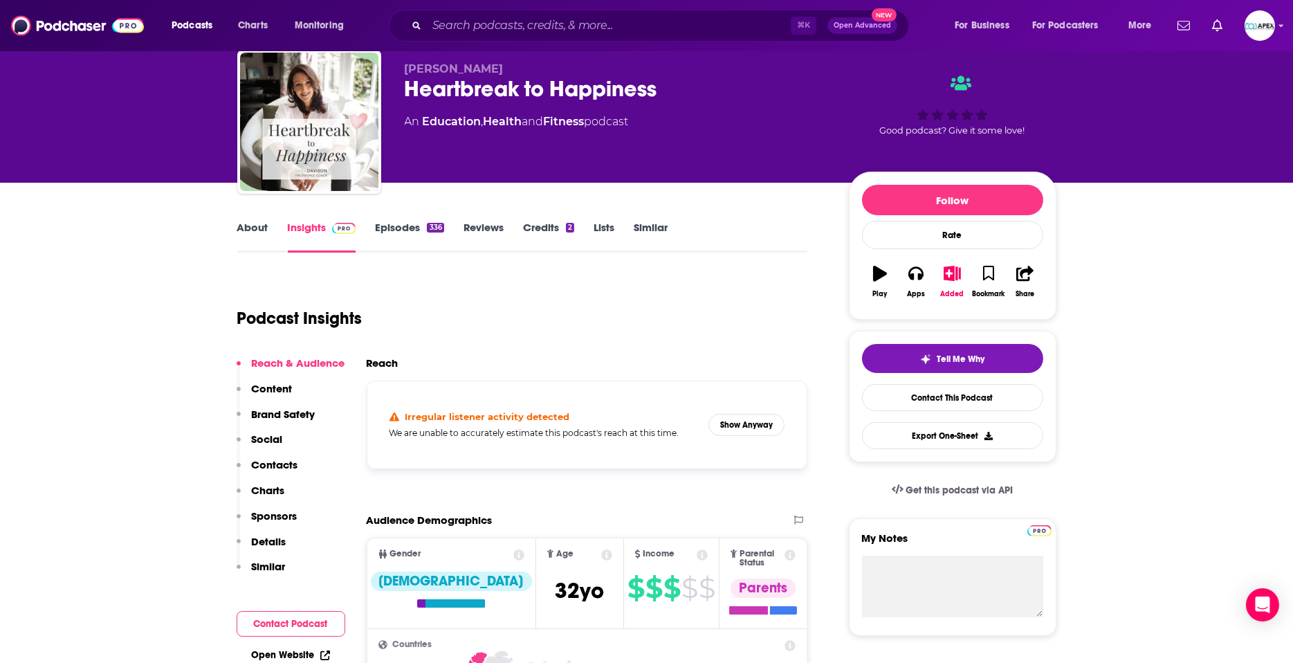
scroll to position [0, 0]
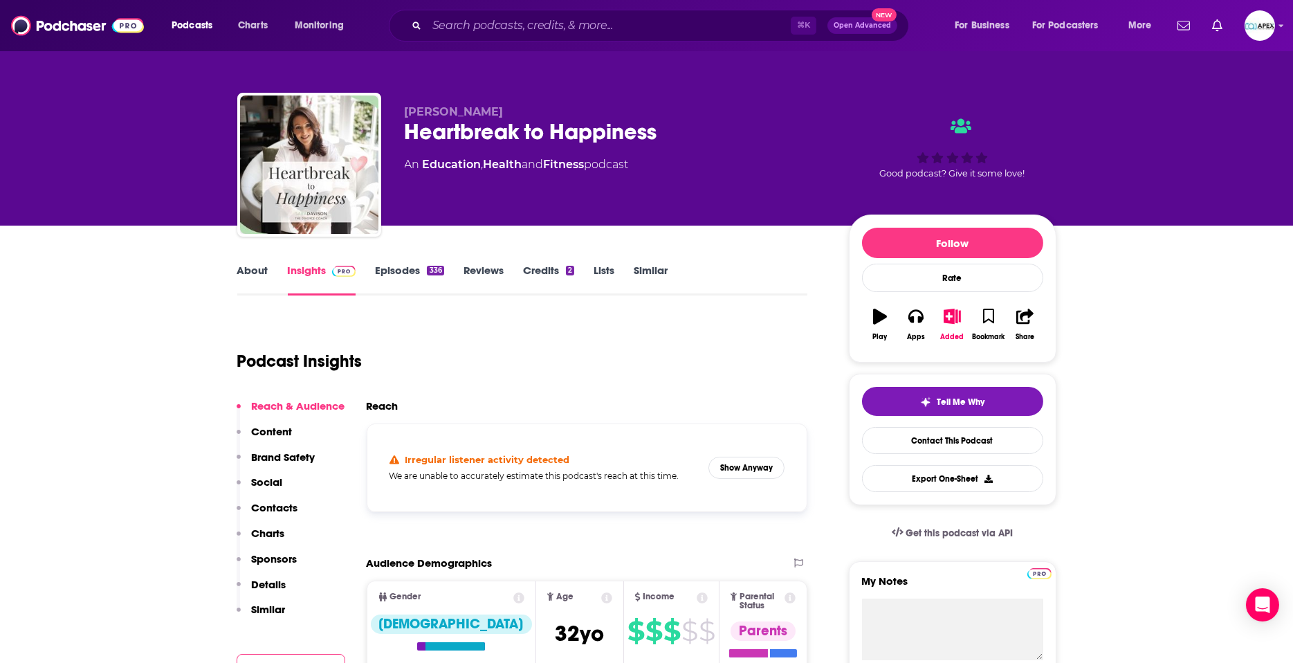
click at [249, 269] on link "About" at bounding box center [252, 280] width 31 height 32
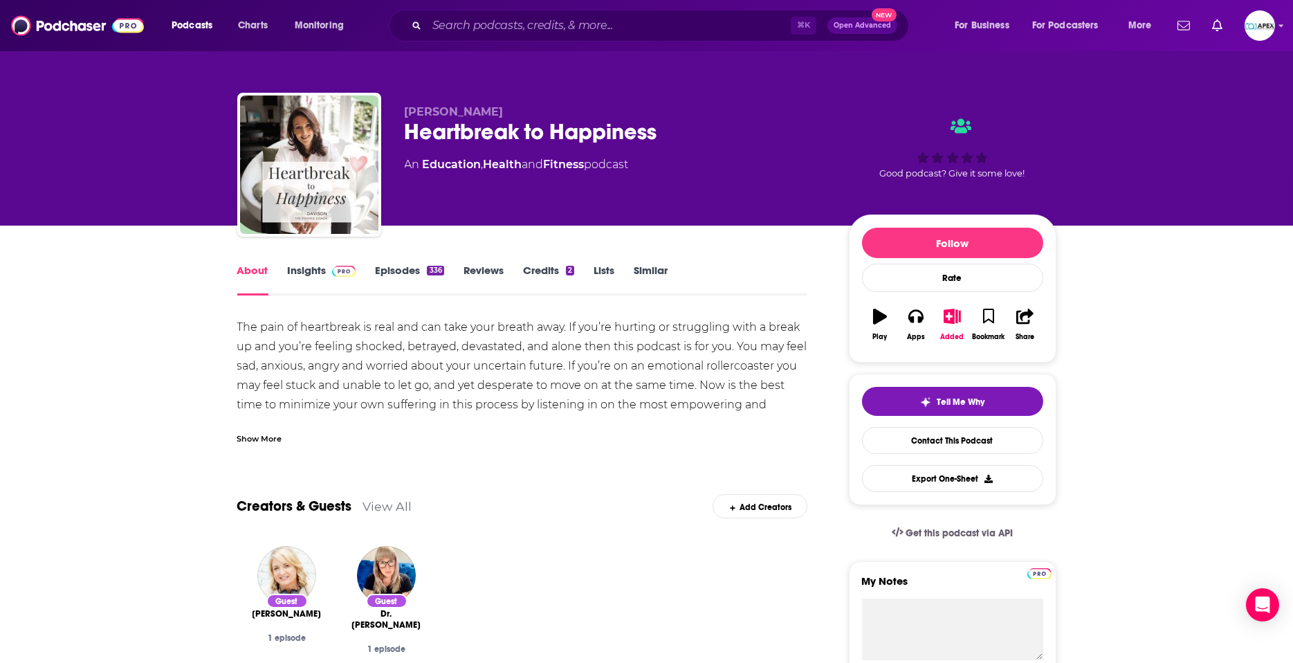
click at [263, 438] on div "Show More" at bounding box center [259, 437] width 45 height 13
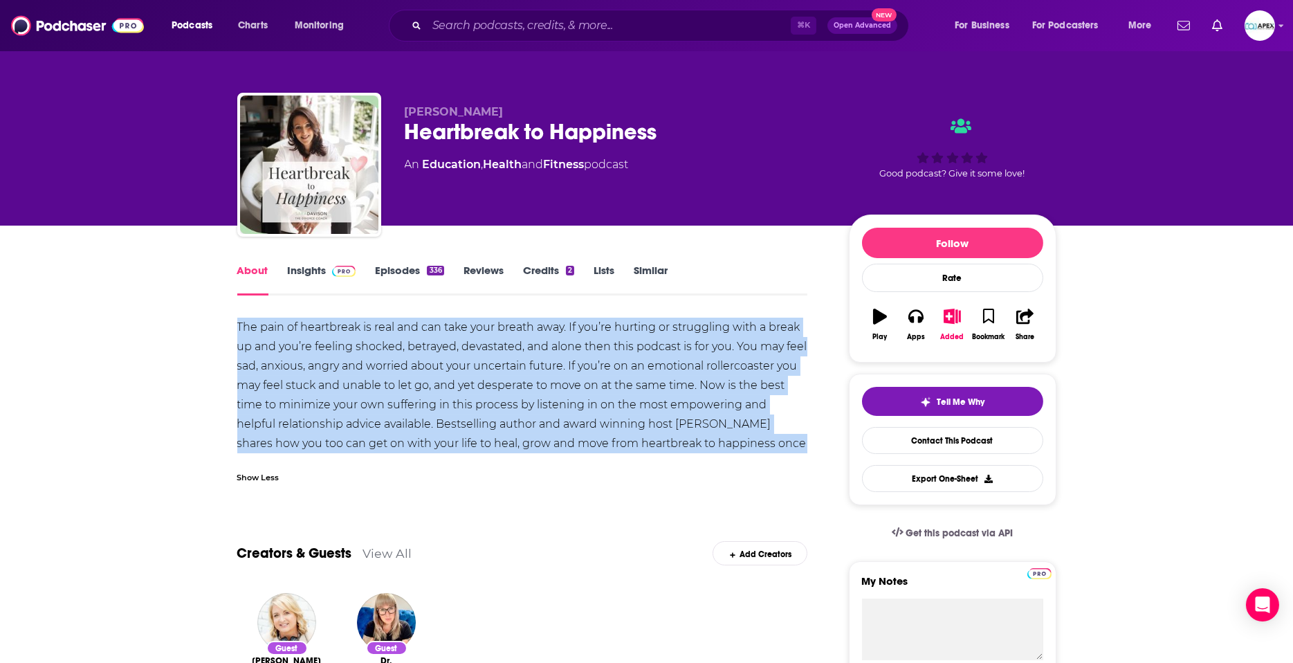
drag, startPoint x: 237, startPoint y: 324, endPoint x: 792, endPoint y: 465, distance: 572.3
click at [792, 465] on div "The pain of heartbreak is real and can take your breath away. If you’re hurting…" at bounding box center [522, 405] width 571 height 174
copy div "The pain of heartbreak is real and can take your breath away. If you’re hurting…"
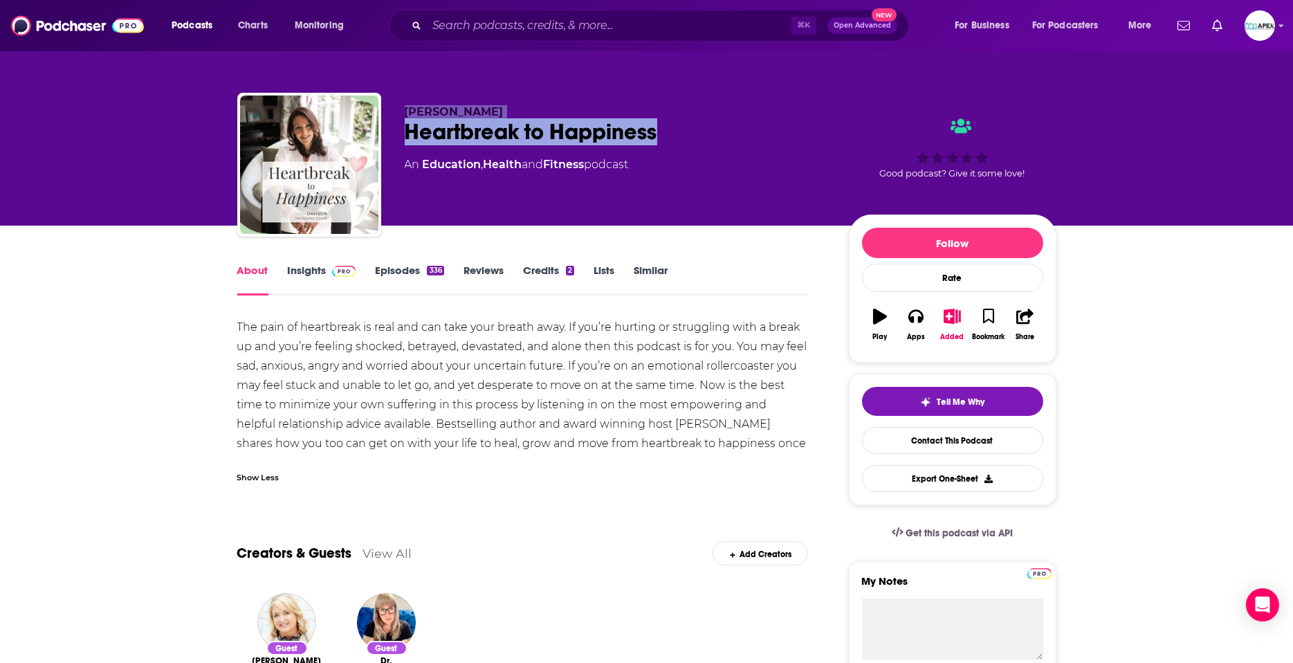
drag, startPoint x: 401, startPoint y: 111, endPoint x: 687, endPoint y: 143, distance: 287.5
click at [687, 143] on div "Sara Davison Heartbreak to Happiness An Education , Health and Fitness podcast …" at bounding box center [646, 167] width 819 height 149
copy div "Sara Davison Heartbreak to Happiness"
click at [311, 275] on link "Insights" at bounding box center [322, 280] width 68 height 32
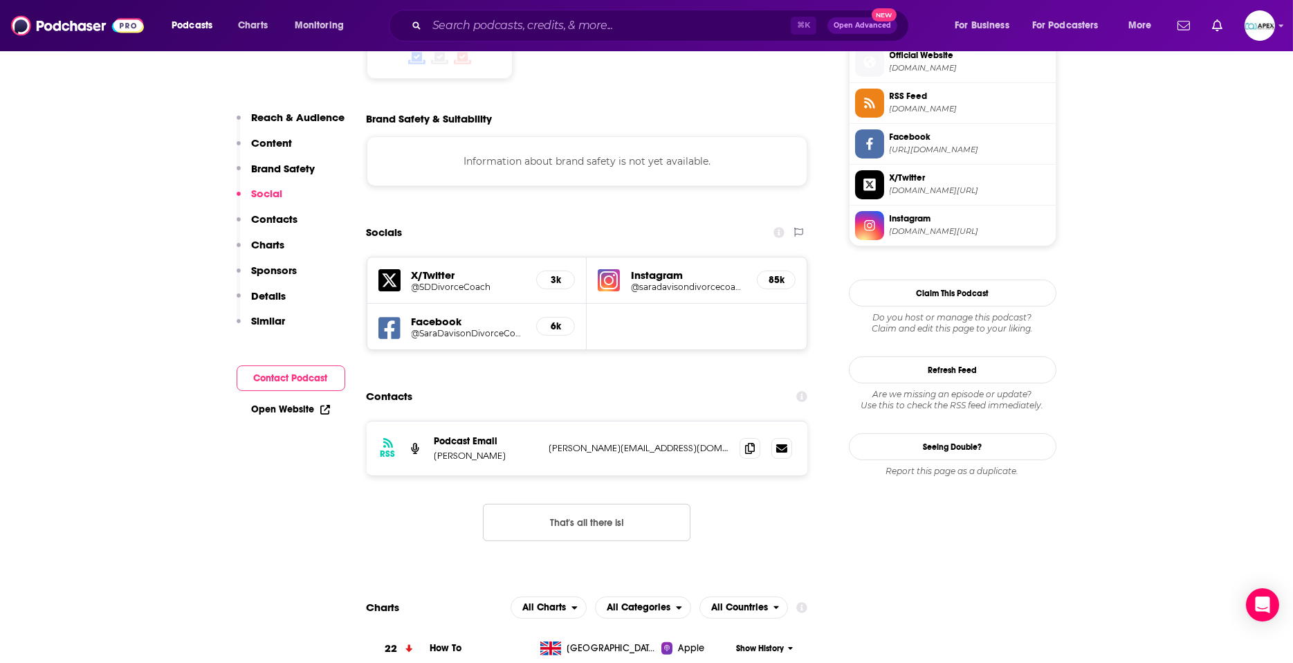
scroll to position [1146, 0]
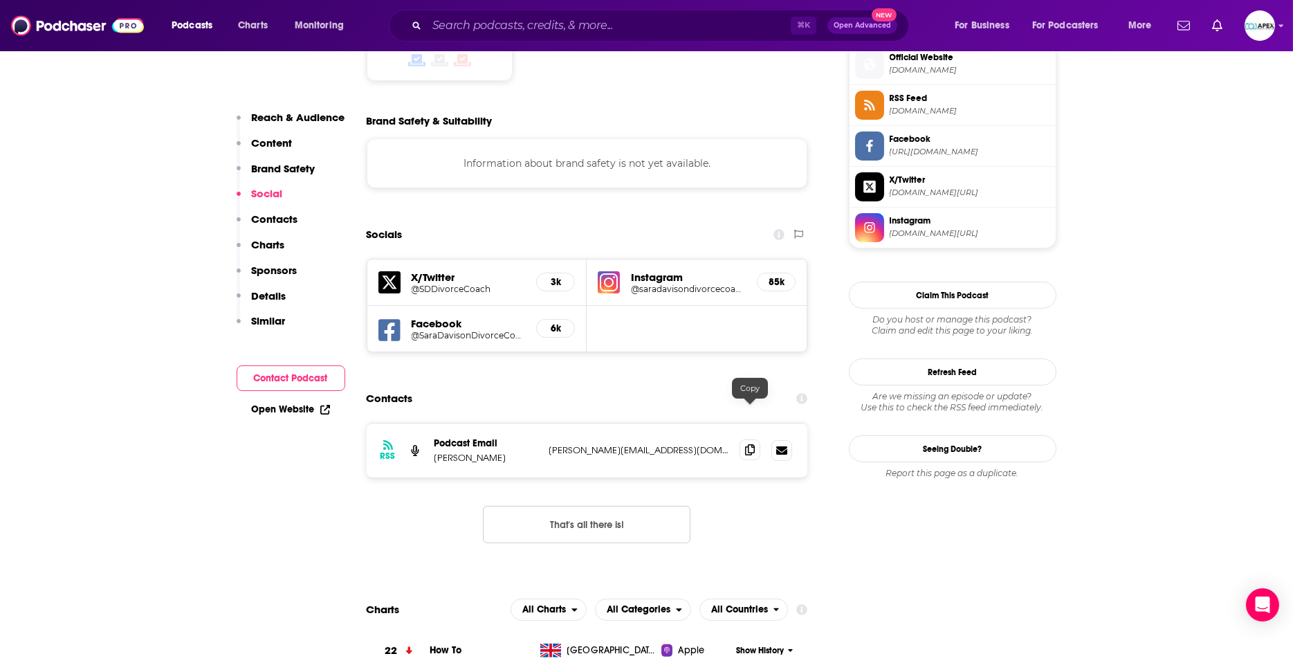
click at [748, 444] on icon at bounding box center [750, 449] width 10 height 11
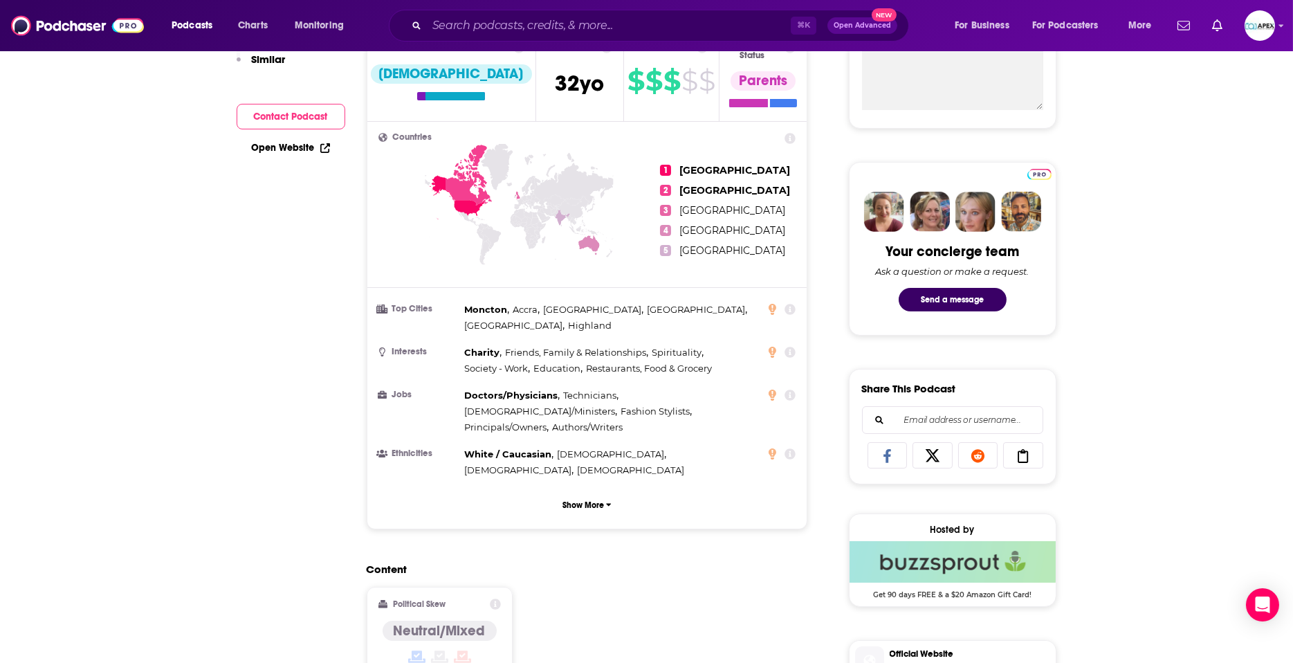
scroll to position [0, 0]
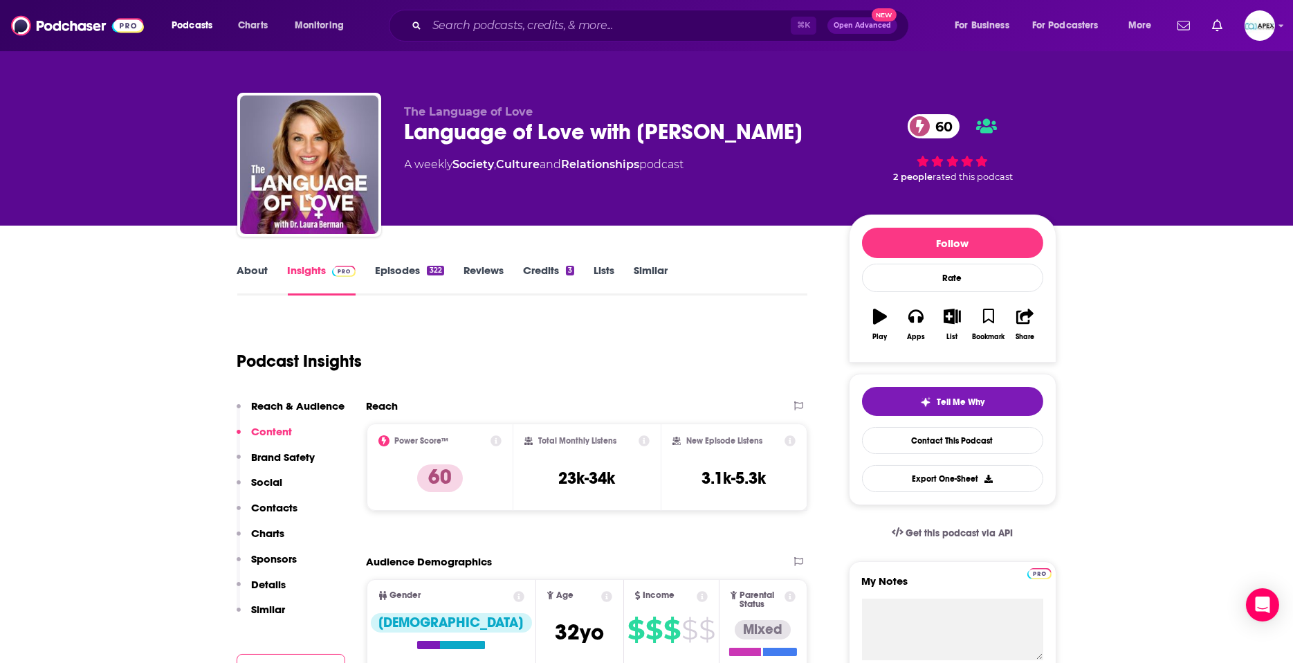
click at [261, 264] on link "About" at bounding box center [252, 280] width 31 height 32
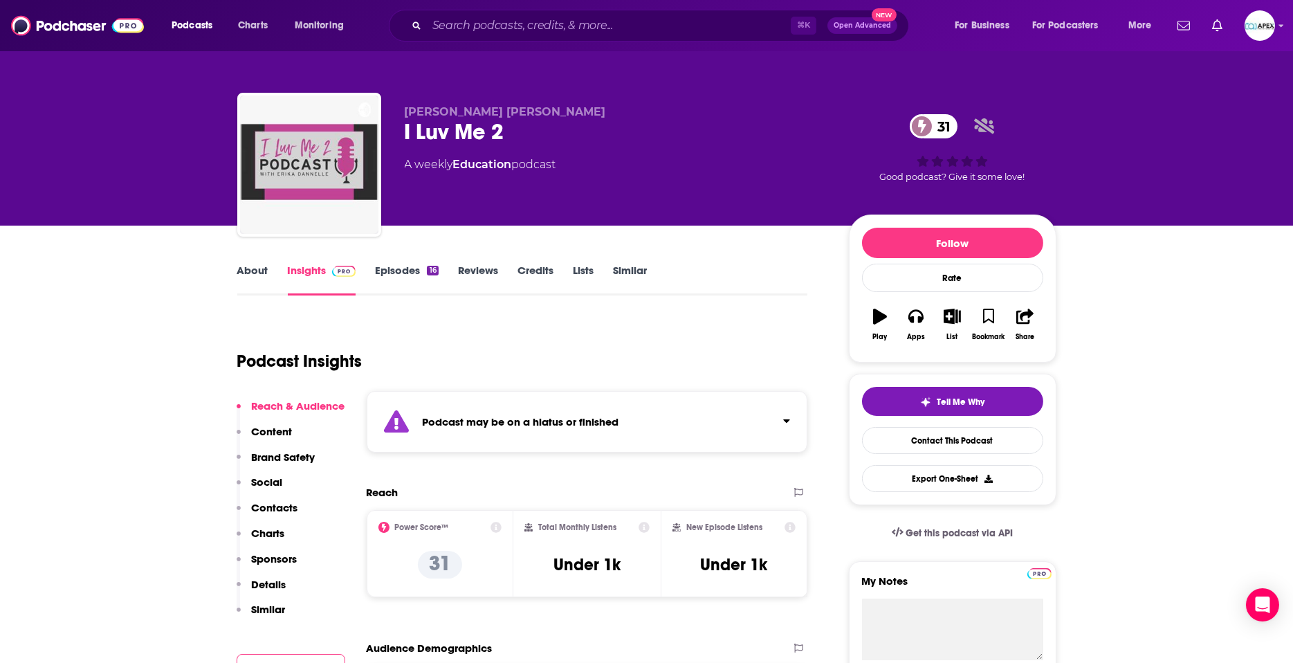
click at [255, 276] on link "About" at bounding box center [252, 280] width 31 height 32
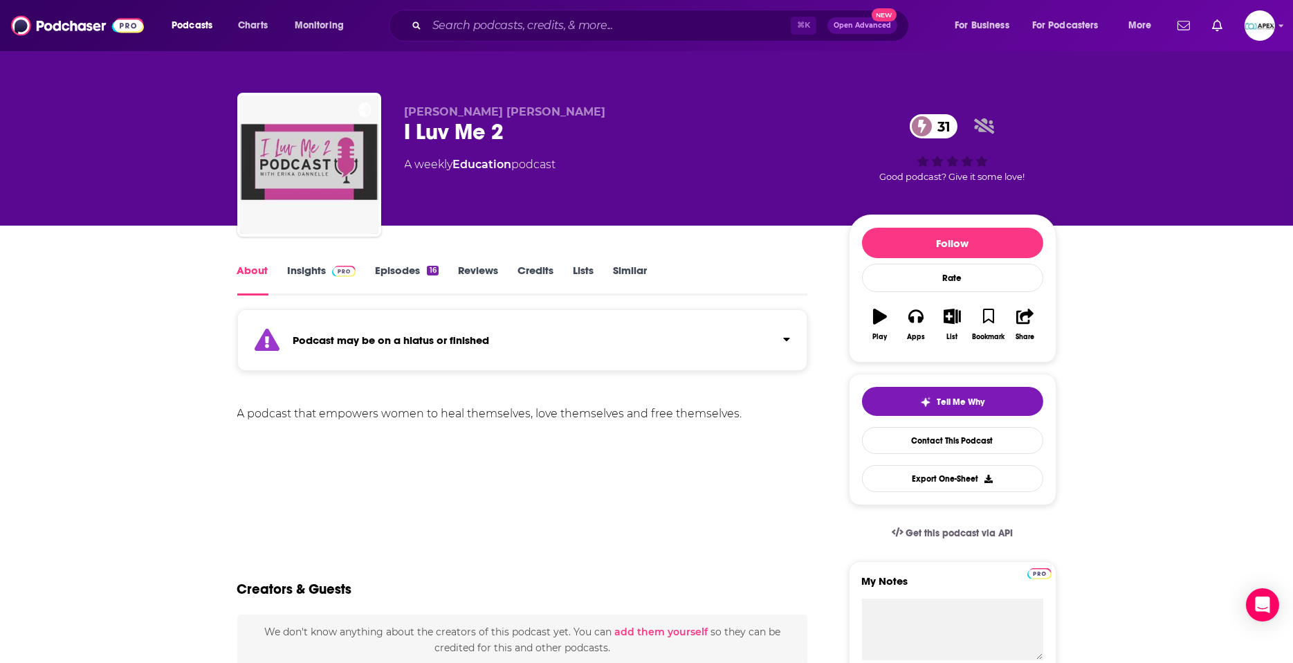
click at [423, 272] on link "Episodes 16" at bounding box center [406, 280] width 63 height 32
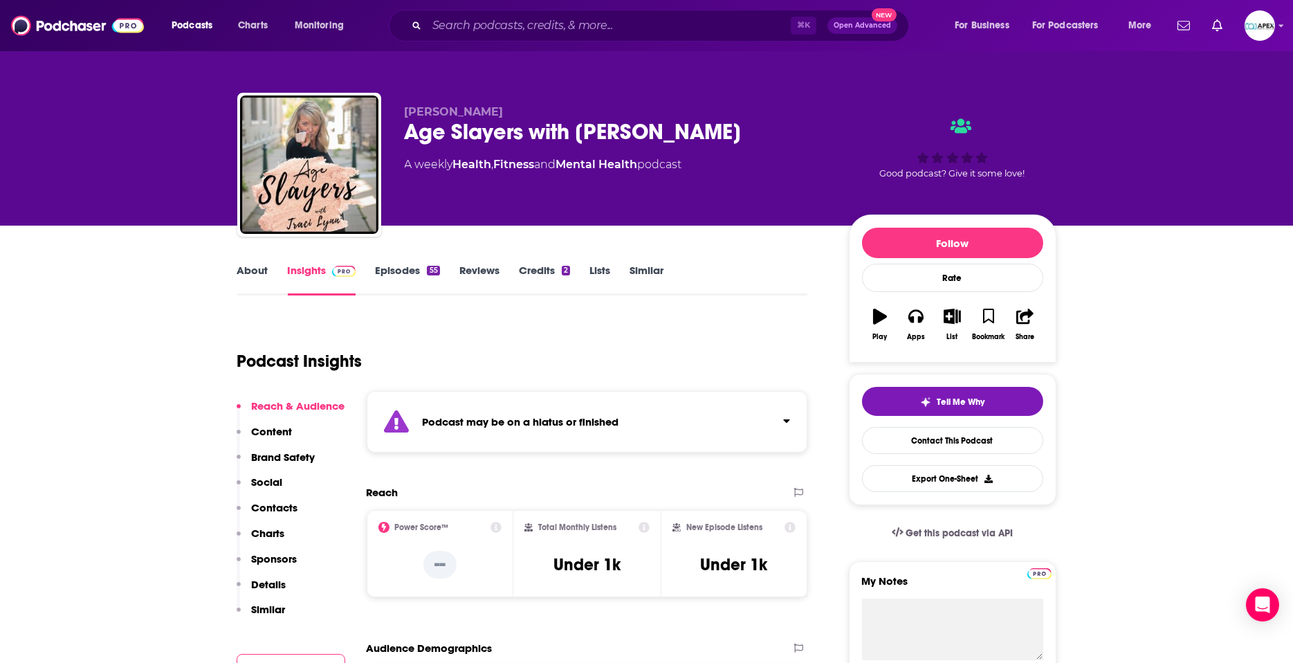
click at [262, 273] on link "About" at bounding box center [252, 280] width 31 height 32
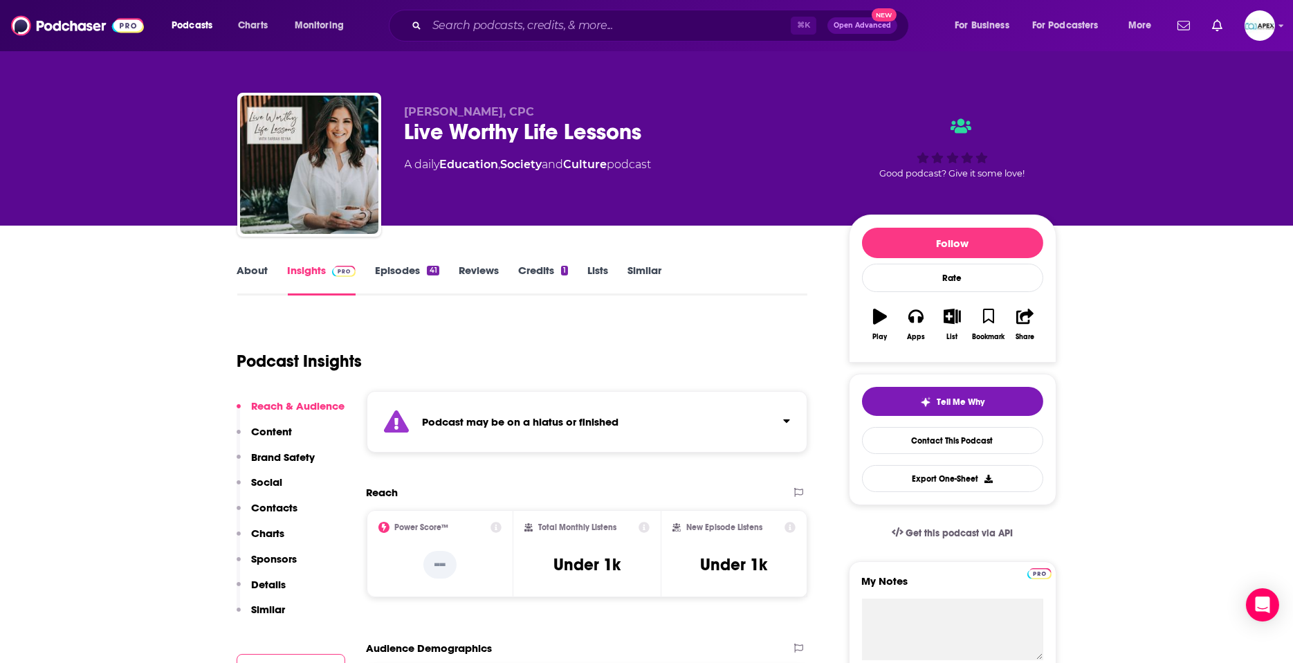
click at [239, 270] on link "About" at bounding box center [252, 280] width 31 height 32
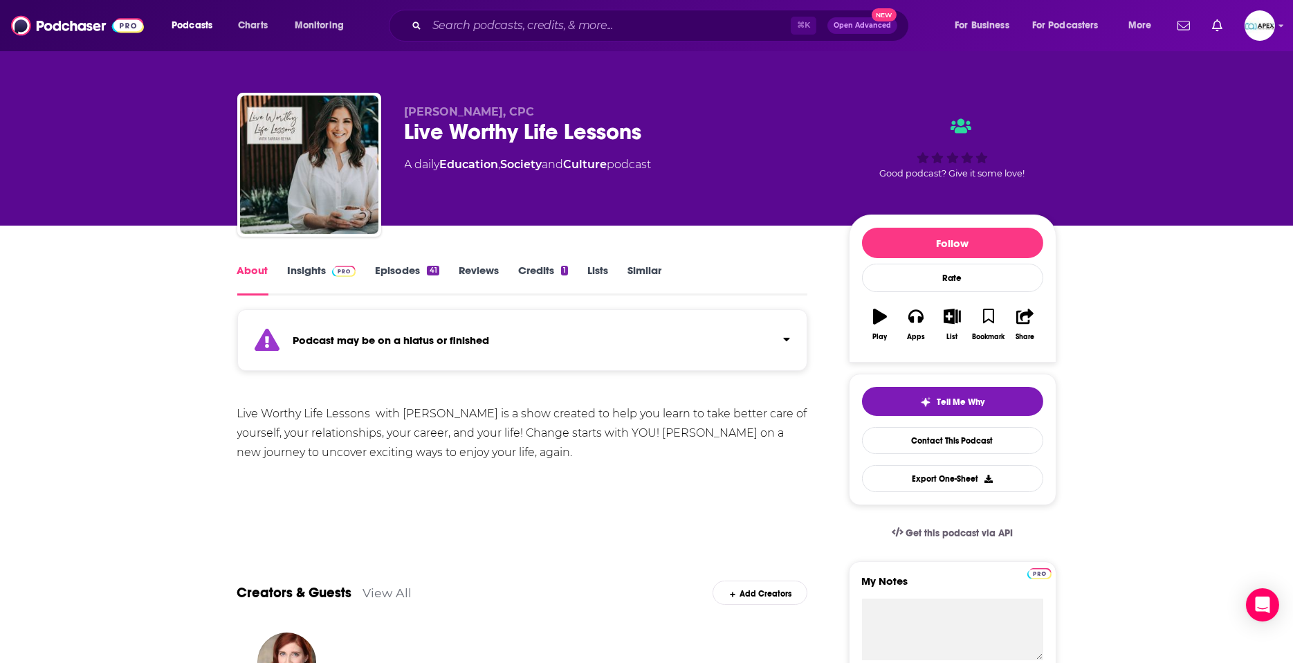
click at [389, 273] on link "Episodes 41" at bounding box center [407, 280] width 64 height 32
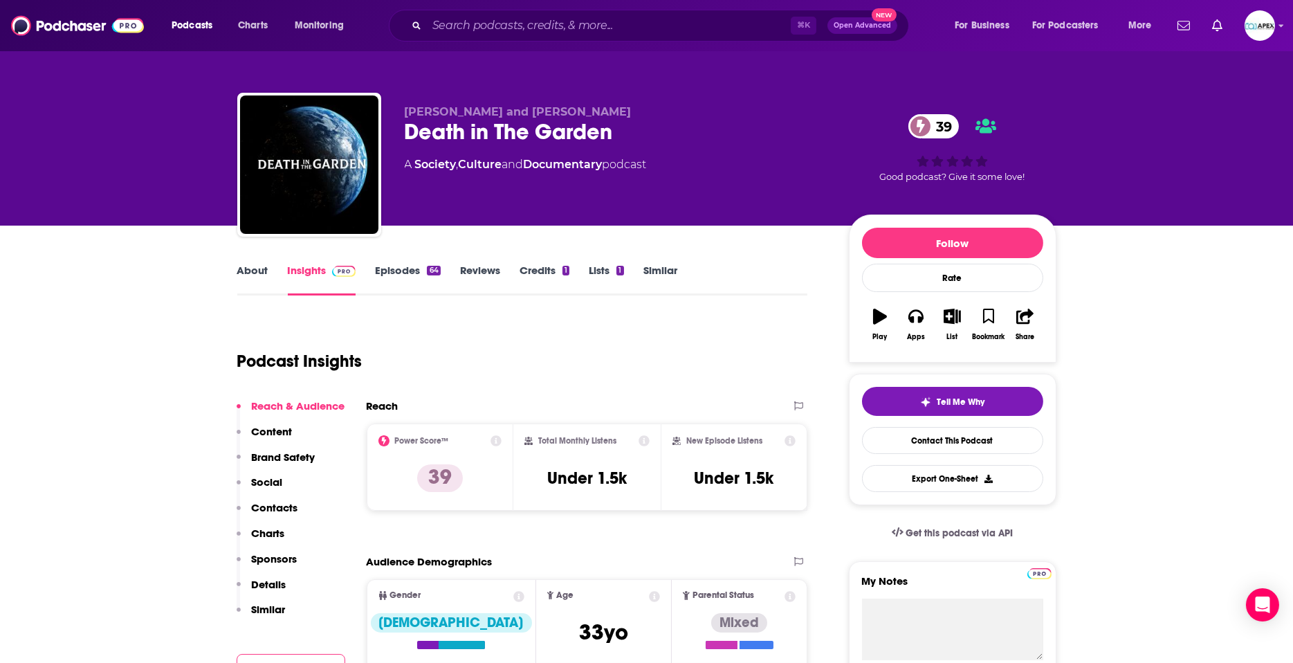
click at [385, 277] on link "Episodes 64" at bounding box center [407, 280] width 65 height 32
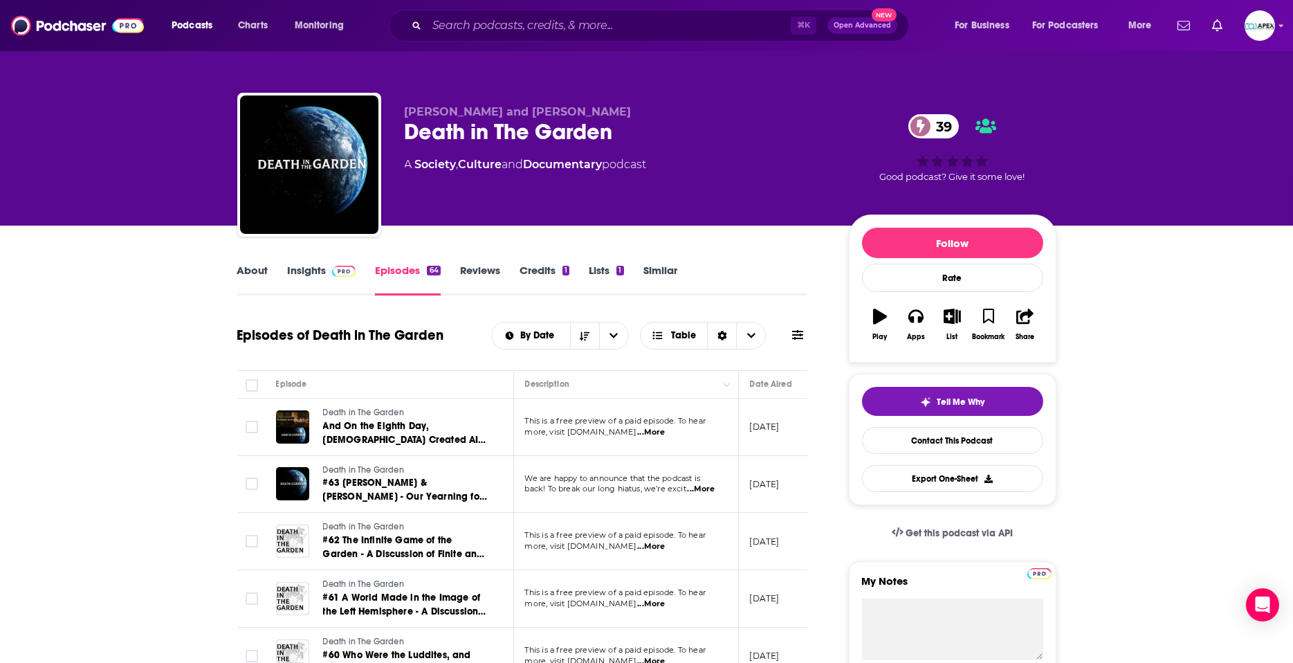
click at [257, 266] on link "About" at bounding box center [252, 280] width 31 height 32
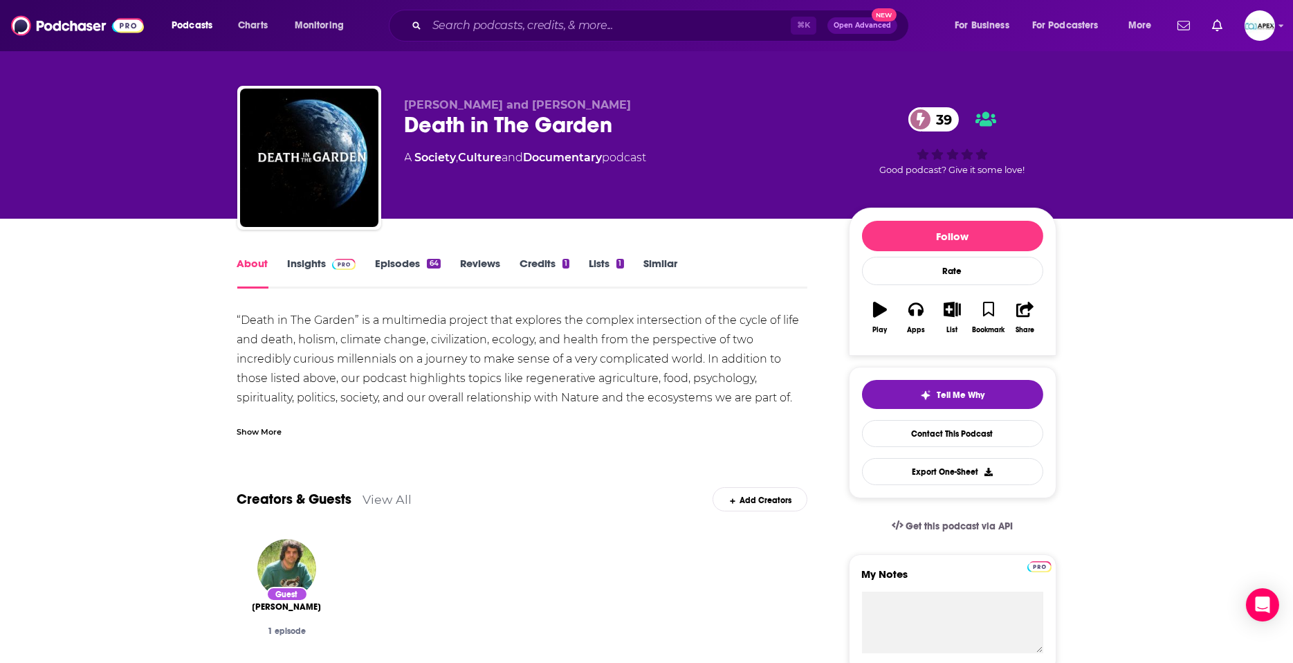
scroll to position [8, 0]
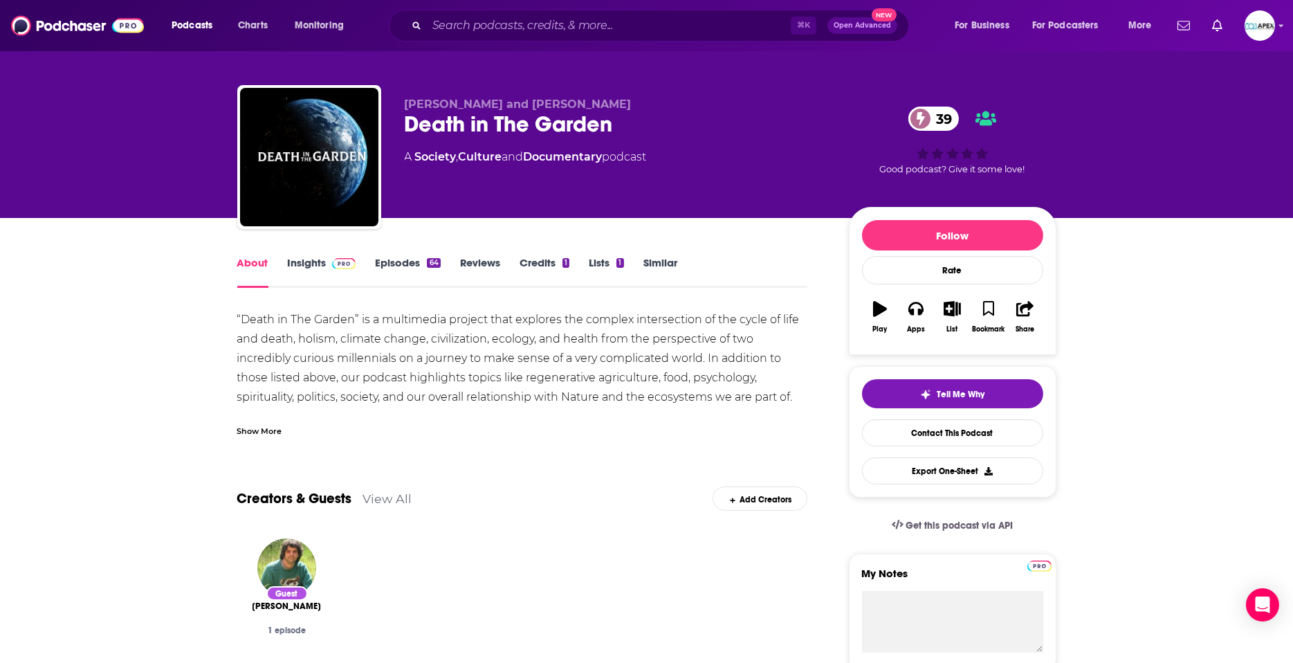
click at [403, 266] on link "Episodes 64" at bounding box center [407, 272] width 65 height 32
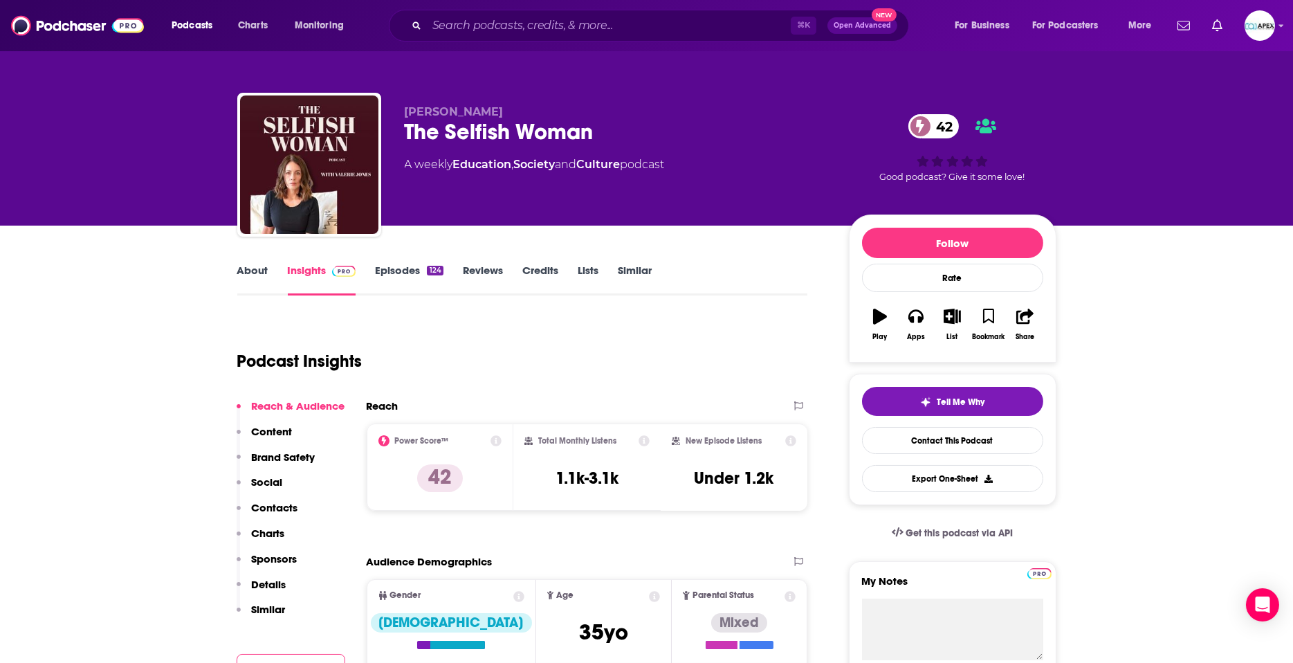
click at [254, 270] on link "About" at bounding box center [252, 280] width 31 height 32
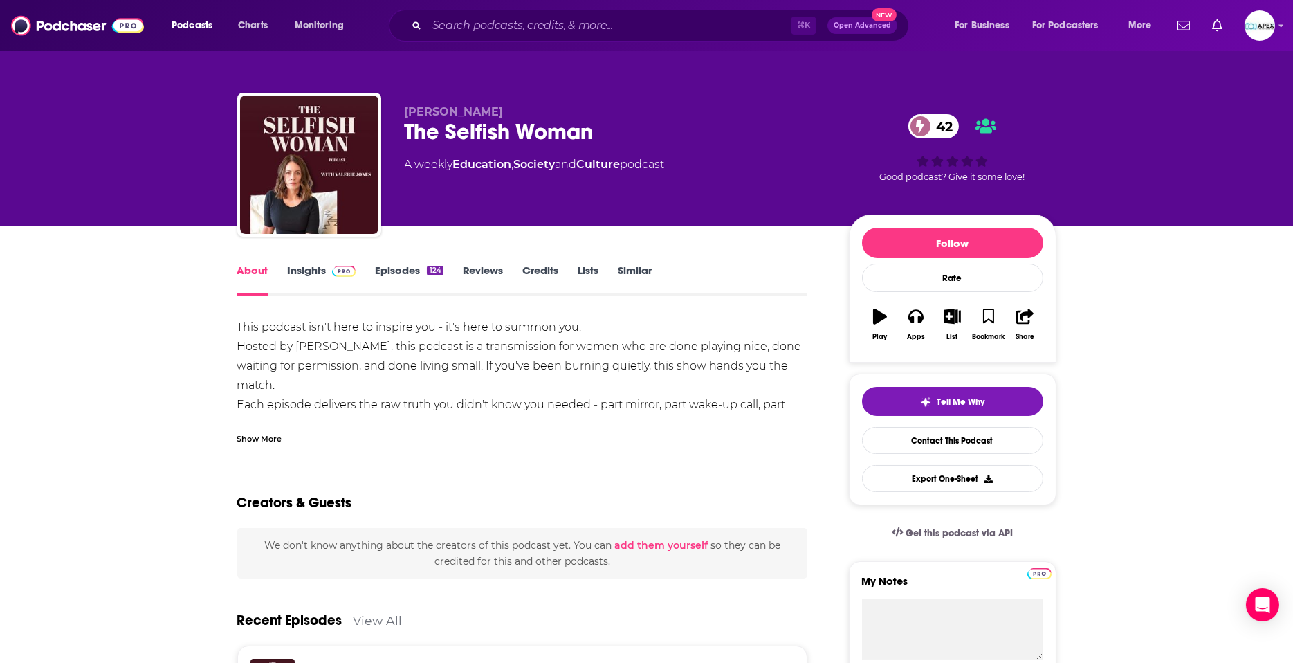
click at [267, 441] on div "Show More" at bounding box center [259, 437] width 45 height 13
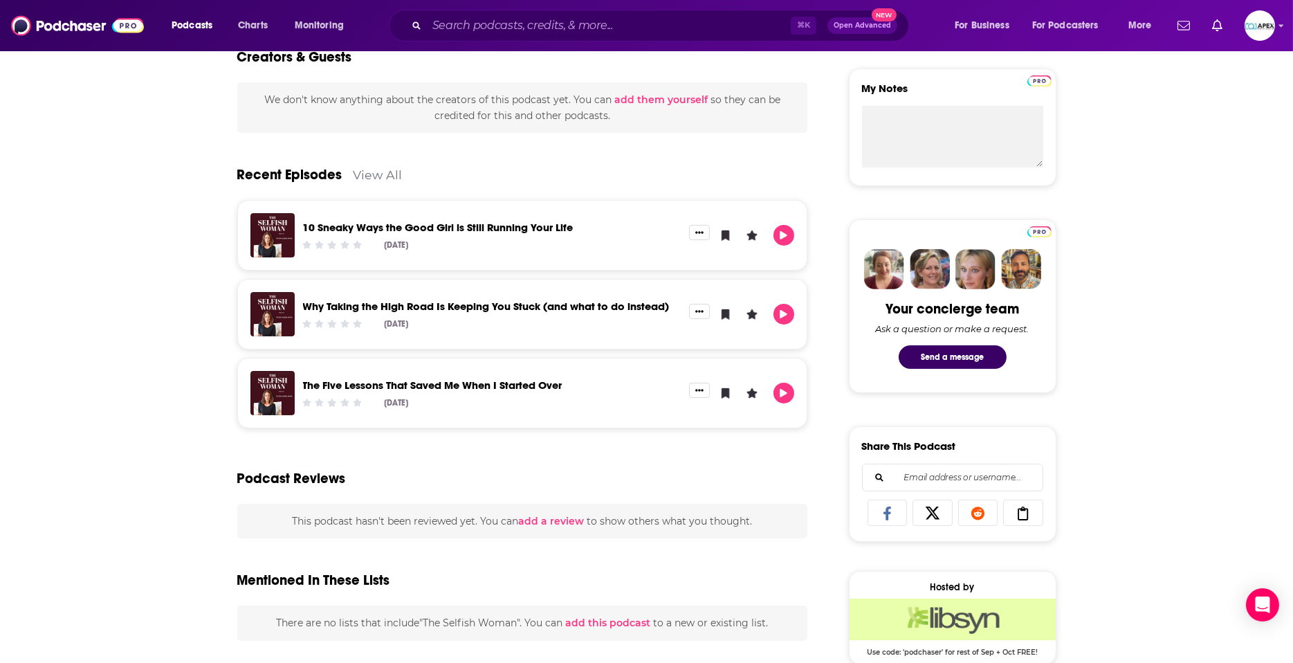
scroll to position [546, 0]
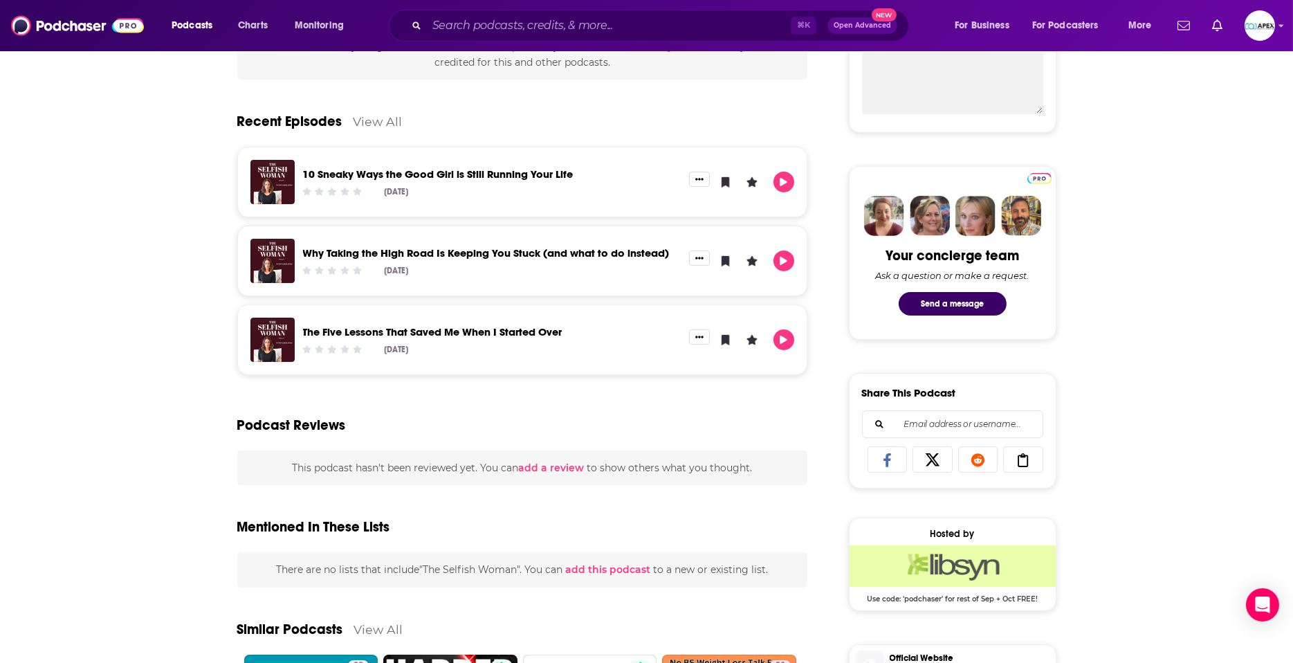
click at [381, 120] on link "View All" at bounding box center [378, 121] width 49 height 15
